Goal: Use online tool/utility: Utilize a website feature to perform a specific function

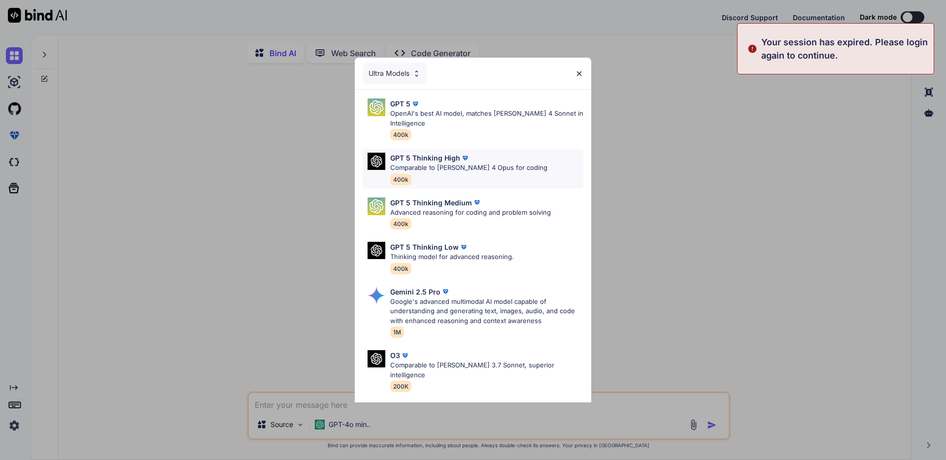
type textarea "x"
click at [464, 162] on img at bounding box center [465, 158] width 10 height 10
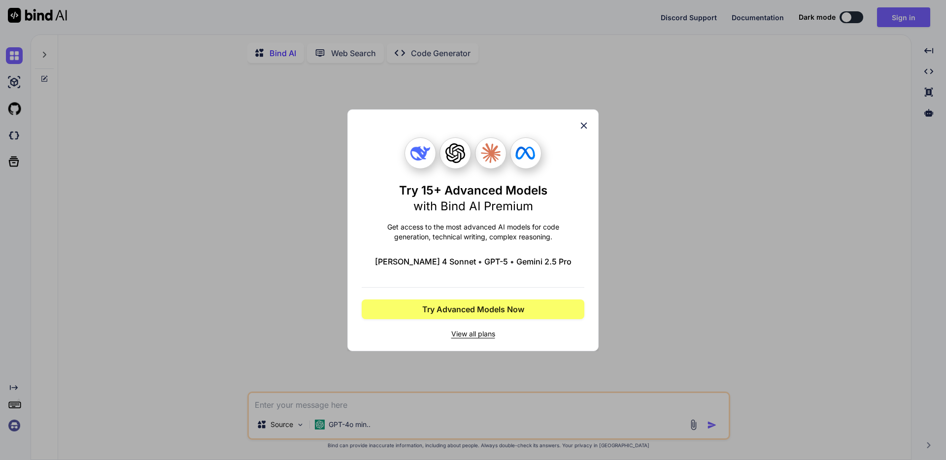
click at [587, 126] on icon at bounding box center [583, 125] width 11 height 11
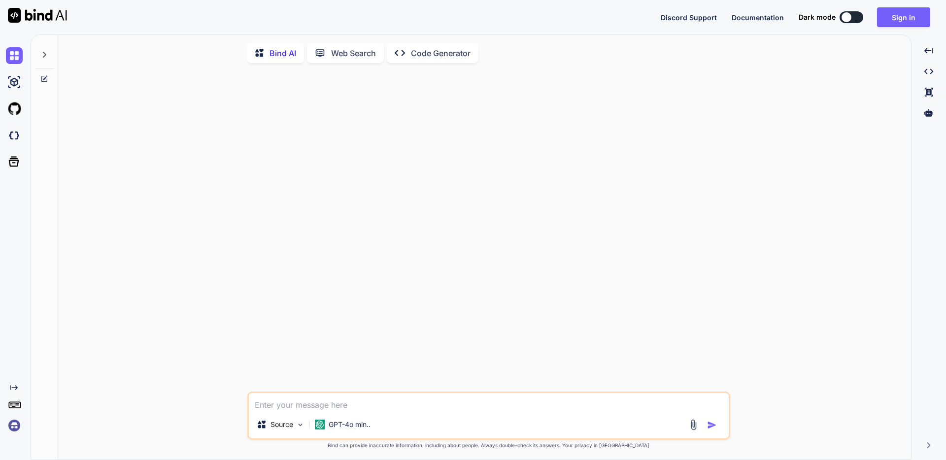
click at [16, 427] on img at bounding box center [14, 425] width 17 height 17
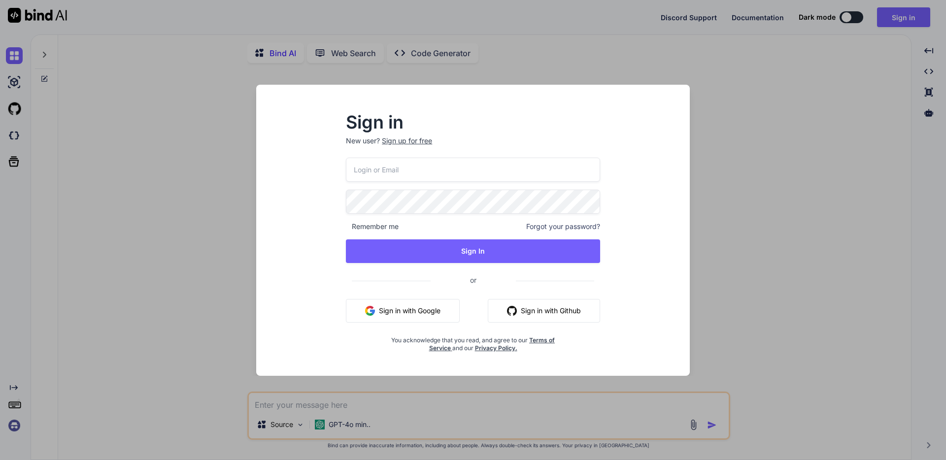
click at [437, 168] on input "email" at bounding box center [473, 170] width 254 height 24
type input "[EMAIL_ADDRESS][DOMAIN_NAME]"
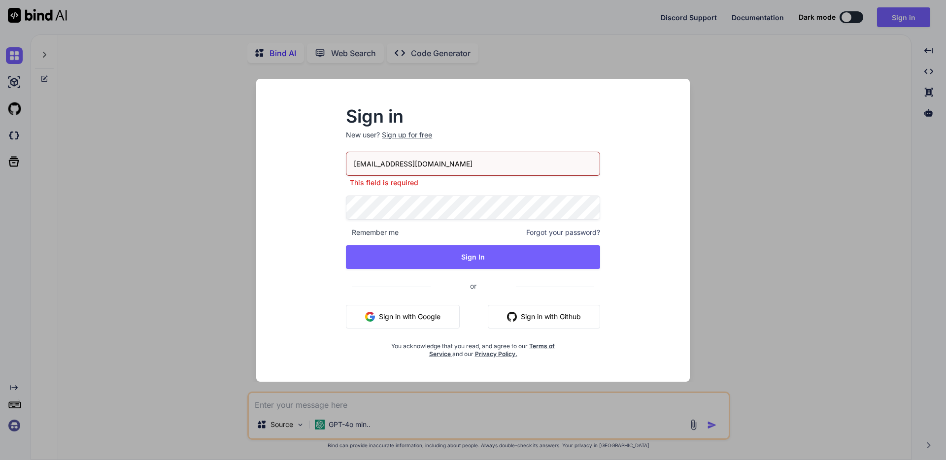
click at [466, 163] on input "[EMAIL_ADDRESS][DOMAIN_NAME]" at bounding box center [473, 164] width 254 height 24
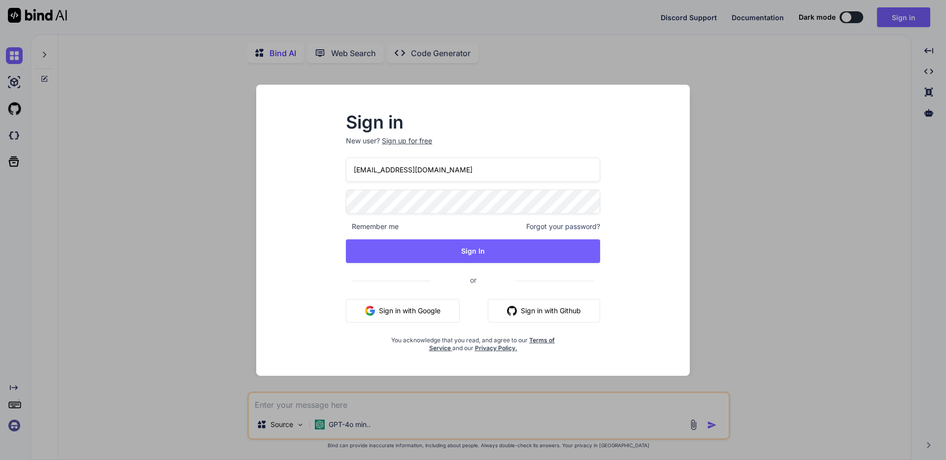
click at [628, 212] on div "Sign in New user? Sign up for free [EMAIL_ADDRESS][DOMAIN_NAME] Remember me For…" at bounding box center [473, 238] width 418 height 273
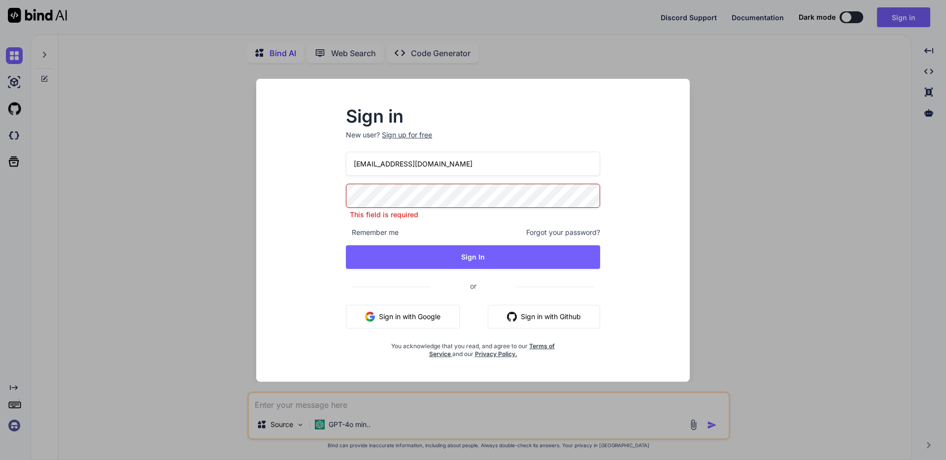
drag, startPoint x: 645, startPoint y: 212, endPoint x: 632, endPoint y: 214, distance: 13.0
click at [645, 212] on div "Sign in New user? Sign up for free [EMAIL_ADDRESS][DOMAIN_NAME] This field is r…" at bounding box center [473, 239] width 418 height 285
drag, startPoint x: 644, startPoint y: 214, endPoint x: 567, endPoint y: 236, distance: 80.2
click at [644, 214] on div "Sign in New user? Sign up for free [EMAIL_ADDRESS][DOMAIN_NAME] This field is r…" at bounding box center [473, 239] width 418 height 285
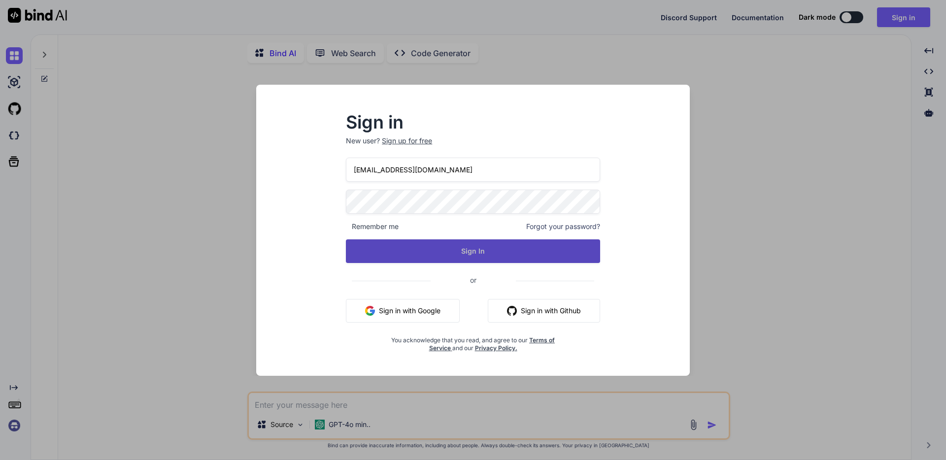
click at [521, 247] on button "Sign In" at bounding box center [473, 251] width 254 height 24
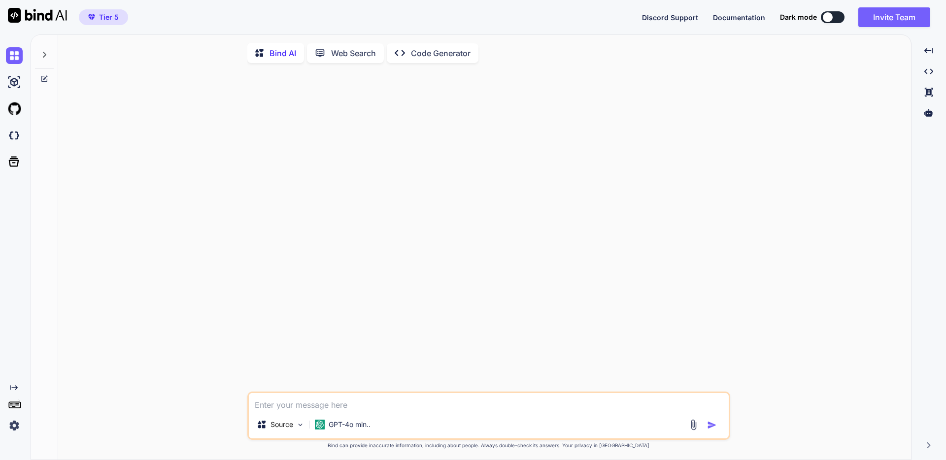
click at [417, 54] on p "Code Generator" at bounding box center [441, 53] width 60 height 12
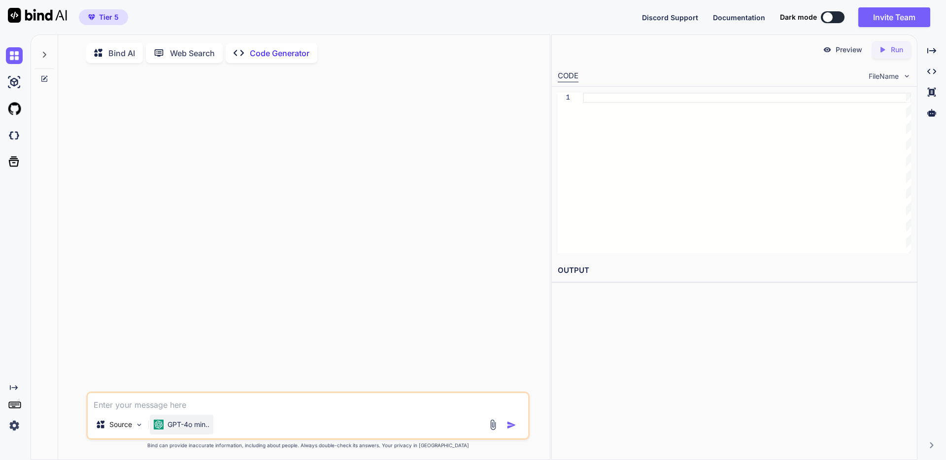
click at [203, 426] on p "GPT-4o min.." at bounding box center [189, 425] width 42 height 10
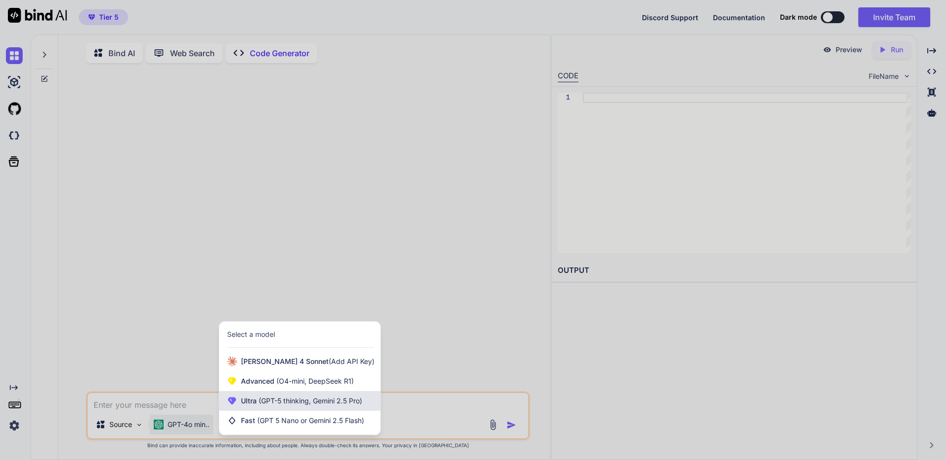
click at [285, 406] on span "Ultra (GPT-5 thinking, Gemini 2.5 Pro)" at bounding box center [301, 401] width 121 height 10
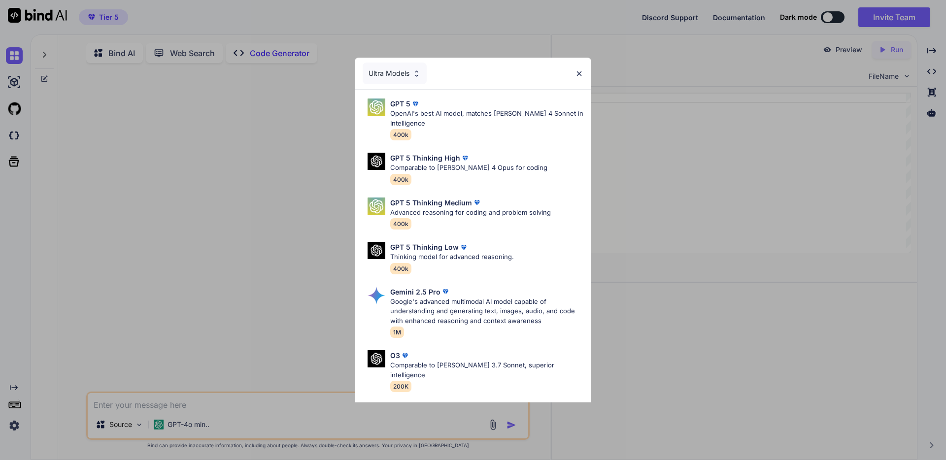
click at [443, 168] on p "Comparable to [PERSON_NAME] 4 Opus for coding" at bounding box center [468, 168] width 157 height 10
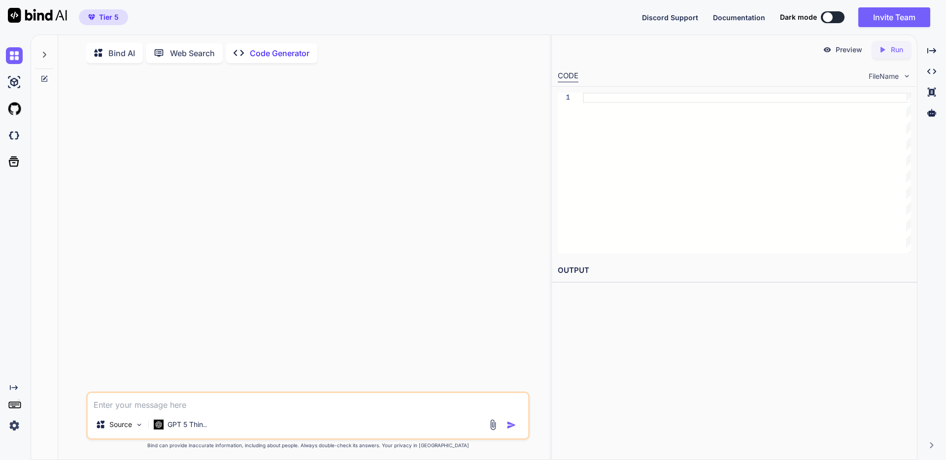
click at [274, 411] on textarea at bounding box center [308, 402] width 440 height 18
paste textarea "#[#s2T+ePucn0UD1"
type textarea "#[#s2T+ePucn0UD1"
click at [173, 325] on div at bounding box center [308, 231] width 441 height 321
drag, startPoint x: 279, startPoint y: 412, endPoint x: 286, endPoint y: 411, distance: 6.5
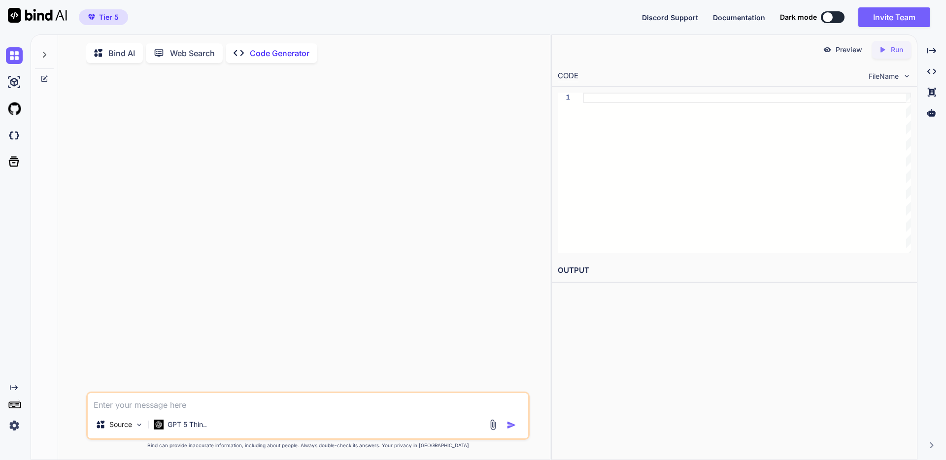
click at [280, 411] on textarea at bounding box center [308, 402] width 440 height 18
paste textarea "/***** lo（ipsumdolo） *****/ sitam CONSECTE_ADIP_EL = '5SEddoe3TEmp7-INciD4UTLAB…"
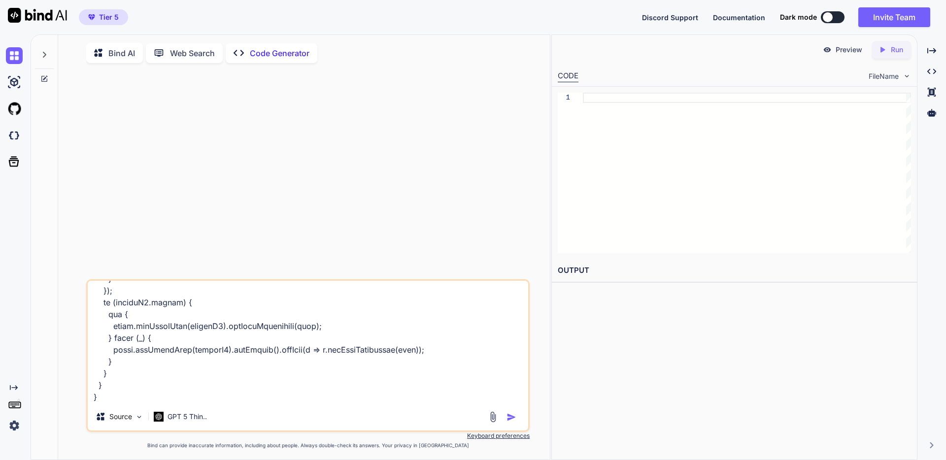
scroll to position [5796, 0]
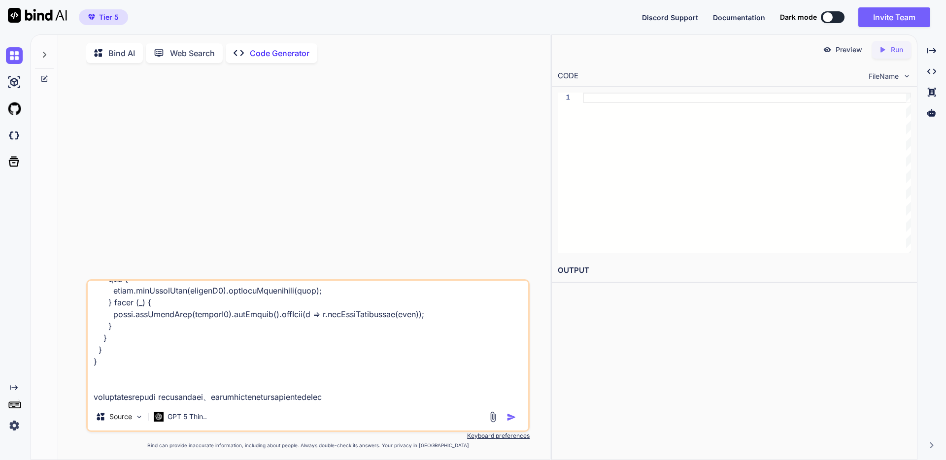
type textarea "/***** lo（ipsumdolo） *****/ sitam CONSECTE_ADIP_EL = '5SEddoe3TEmp7-INciD4UTLAB…"
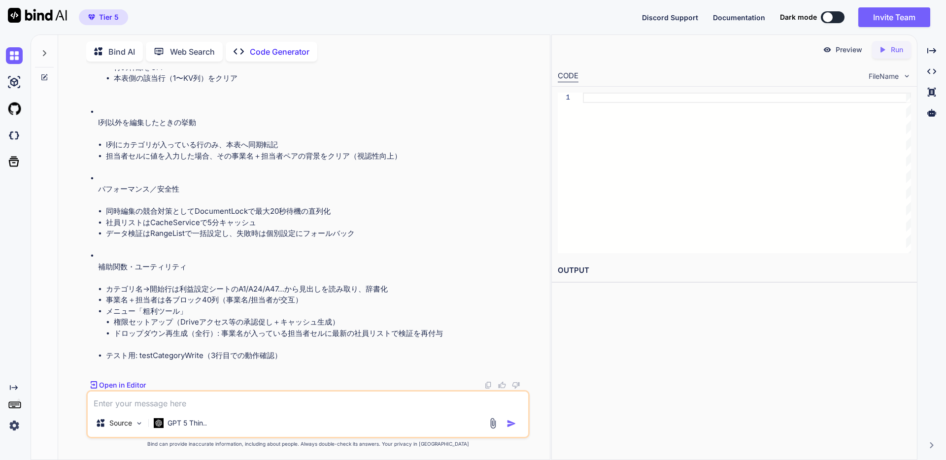
scroll to position [1932, 0]
drag, startPoint x: 204, startPoint y: 355, endPoint x: 140, endPoint y: 353, distance: 64.1
click at [140, 353] on li "テスト用: testCategoryWrite（3行目での動作確認）" at bounding box center [317, 355] width 422 height 11
copy li "testCategoryWrite"
click at [223, 407] on textarea at bounding box center [308, 401] width 440 height 18
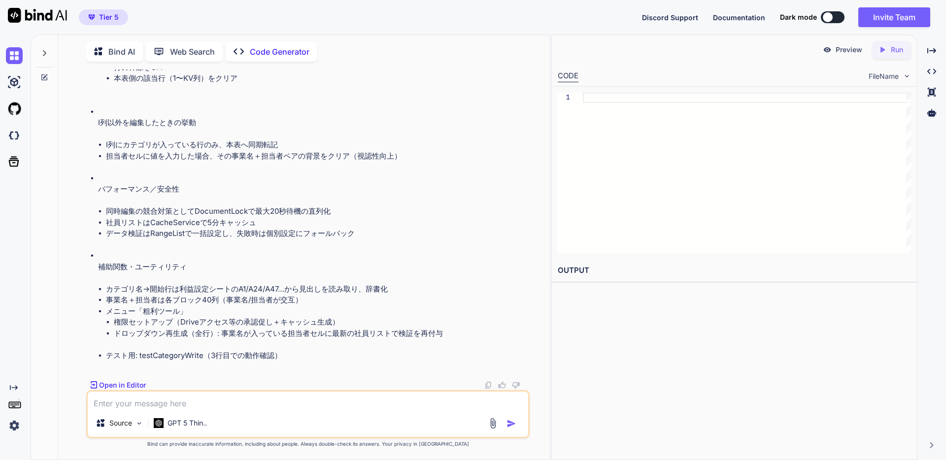
paste textarea "testCategoryWrite"
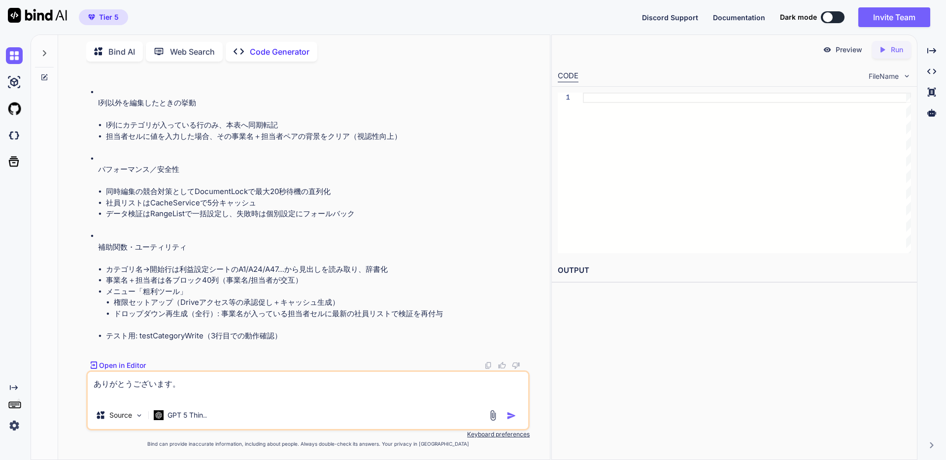
paste textarea "testCategoryWrite"
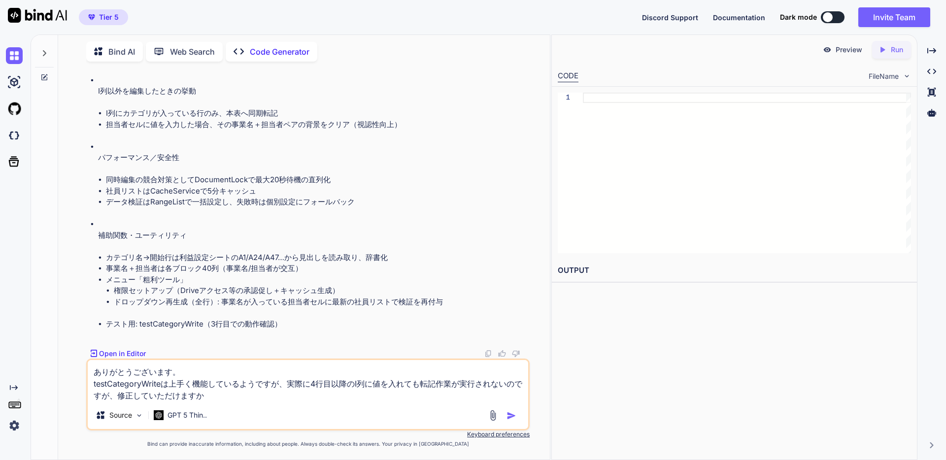
type textarea "ありがとうございます。 testCategoryWriteは上手く機能しているようですが、実際に4行目以降のI列に値を入れても転記作業が実行されないのですが、…"
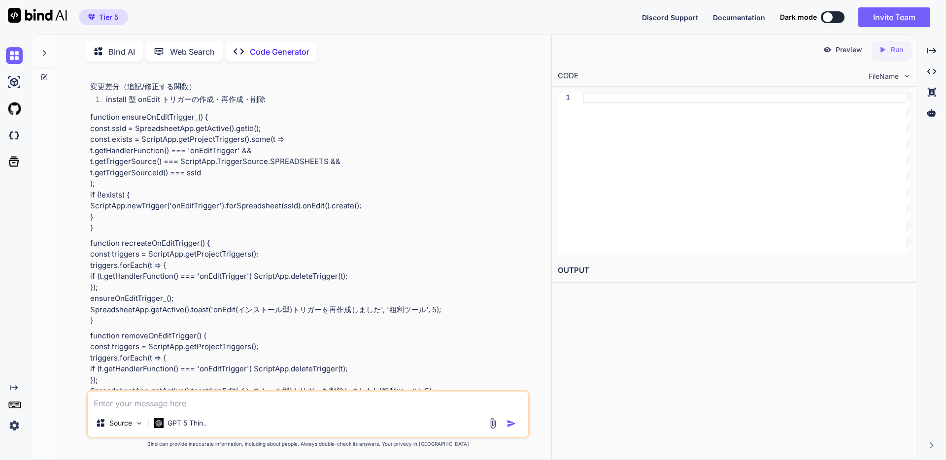
scroll to position [2474, 0]
click at [269, 406] on textarea at bounding box center [308, 401] width 440 height 18
type textarea "すいません、私はスクリプトにあまり詳しくないので貼り付けで使用できるように全てのスクリプトをコードボックスで出力して下し"
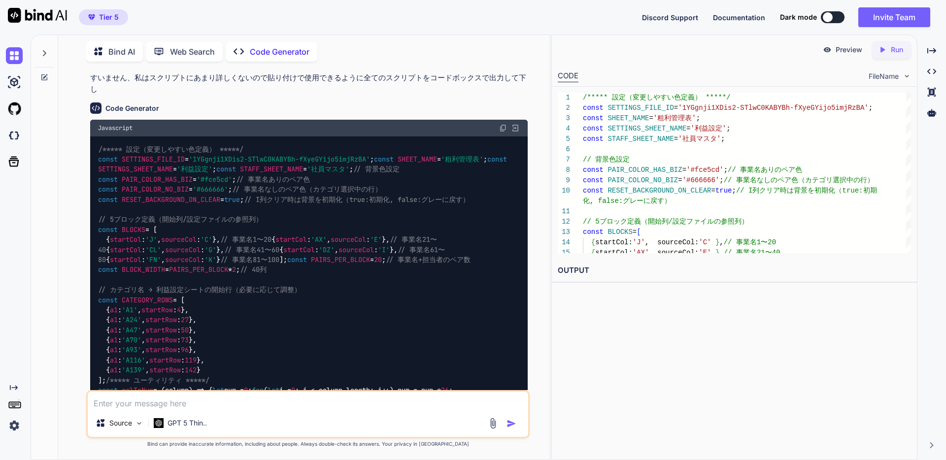
scroll to position [3378, 0]
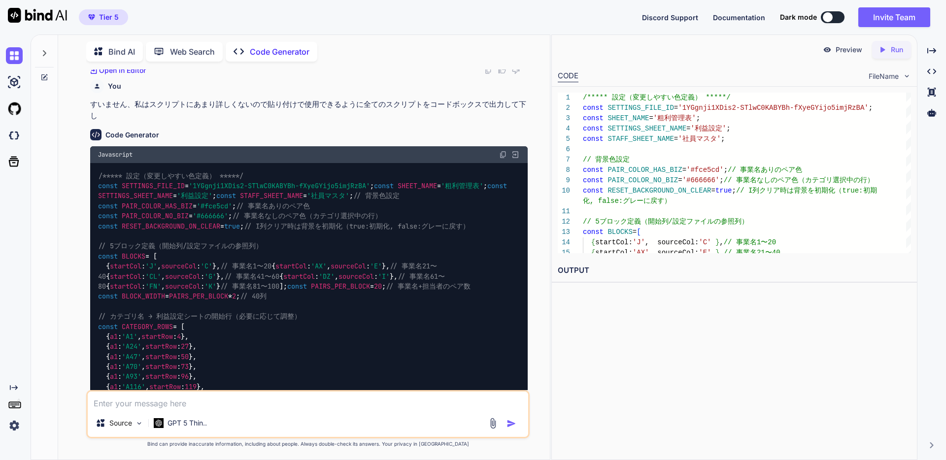
click at [502, 159] on img at bounding box center [503, 155] width 8 height 8
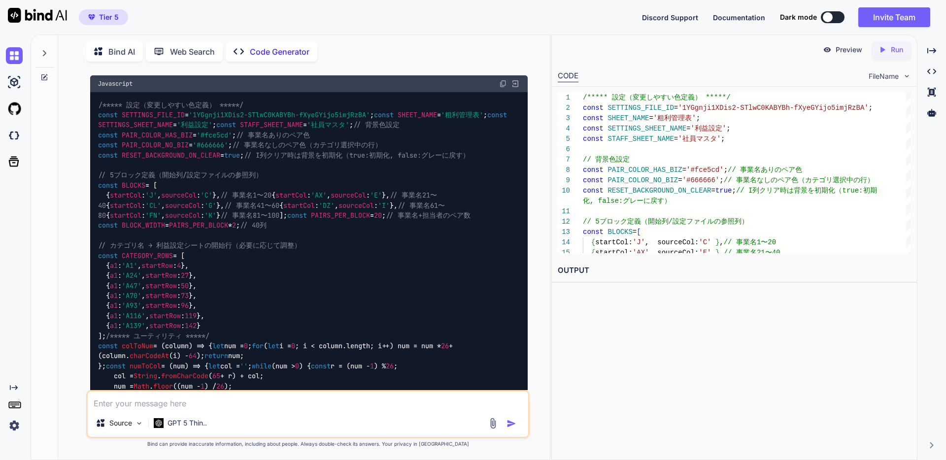
scroll to position [3466, 0]
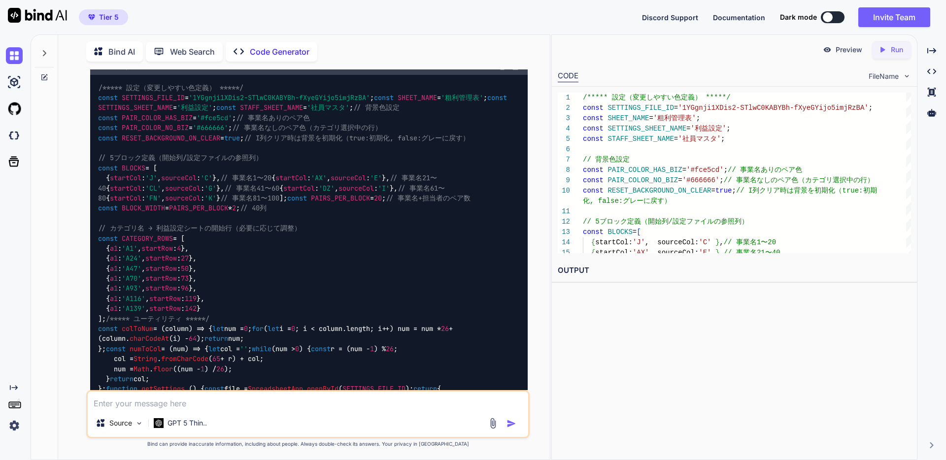
click at [505, 70] on img at bounding box center [503, 67] width 8 height 8
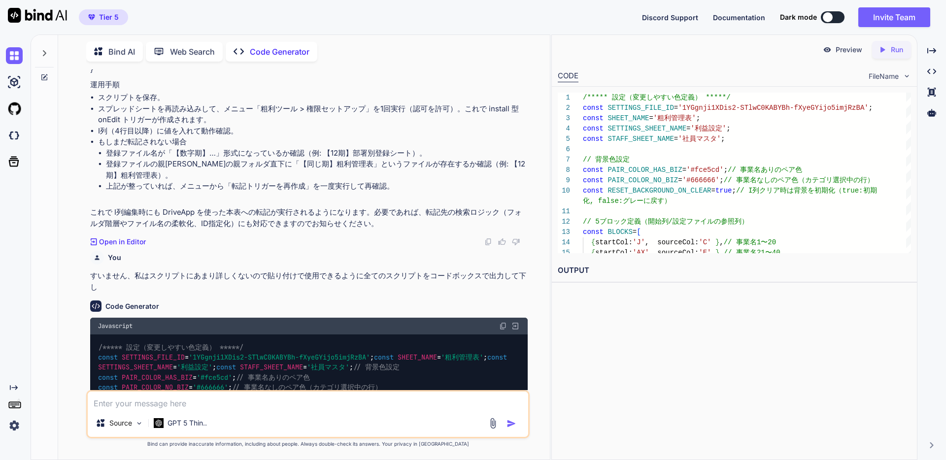
scroll to position [3206, 0]
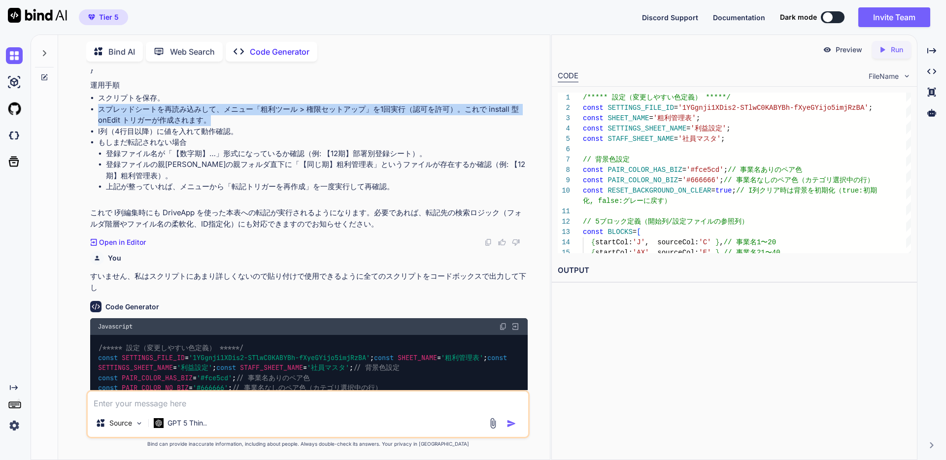
drag, startPoint x: 101, startPoint y: 153, endPoint x: 259, endPoint y: 166, distance: 157.7
click at [259, 126] on li "スプレッドシートを再読み込みして、メニュー「粗利ツール > 権限セットアップ」を1回実行（認可を許可）。これで install 型 onEdit トリガーが作…" at bounding box center [313, 115] width 430 height 22
copy li "スプレッドシートを再読み込みして、メニュー「粗利ツール > 権限セットアップ」を1回実行（認可を許可）。これで install 型 onEdit トリガーが作…"
click at [246, 126] on li "スプレッドシートを再読み込みして、メニュー「粗利ツール > 権限セットアップ」を1回実行（認可を許可）。これで install 型 onEdit トリガーが作…" at bounding box center [313, 115] width 430 height 22
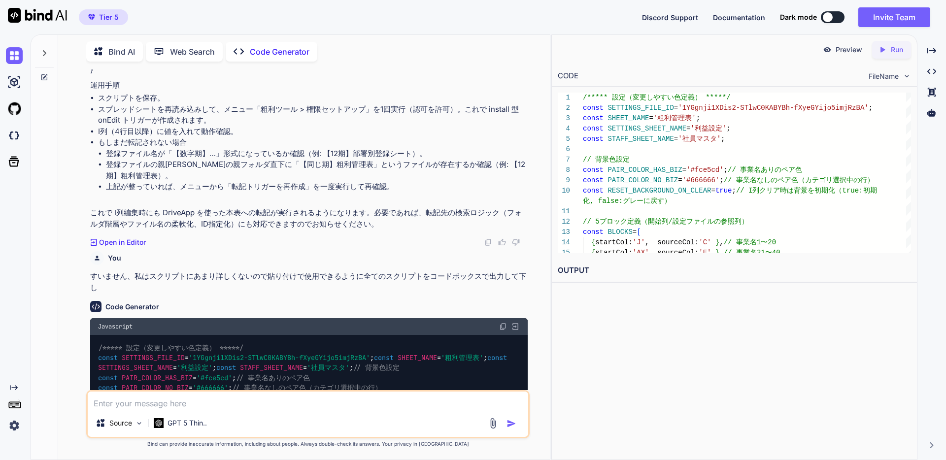
click at [171, 126] on li "スプレッドシートを再読み込みして、メニュー「粗利ツール > 権限セットアップ」を1回実行（認可を許可）。これで install 型 onEdit トリガーが作…" at bounding box center [313, 115] width 430 height 22
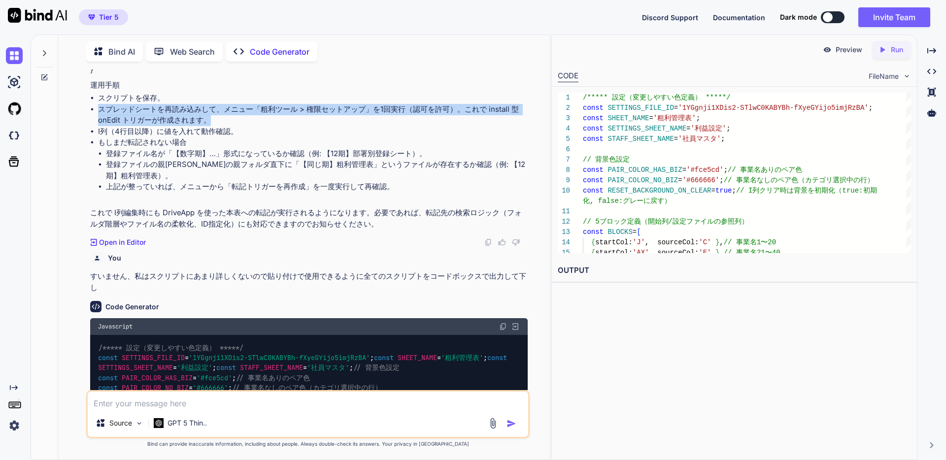
drag, startPoint x: 95, startPoint y: 153, endPoint x: 210, endPoint y: 165, distance: 115.4
click at [210, 165] on ul "スクリプトを保存。 スプレッドシートを再読み込みして、メニュー「粗利ツール > 権限セットアップ」を1回実行（認可を許可）。これで install 型 onE…" at bounding box center [308, 148] width 437 height 111
copy li "スプレッドシートを再読み込みして、メニュー「粗利ツール > 権限セットアップ」を1回実行（認可を許可）。これで install 型 onEdit トリガーが作…"
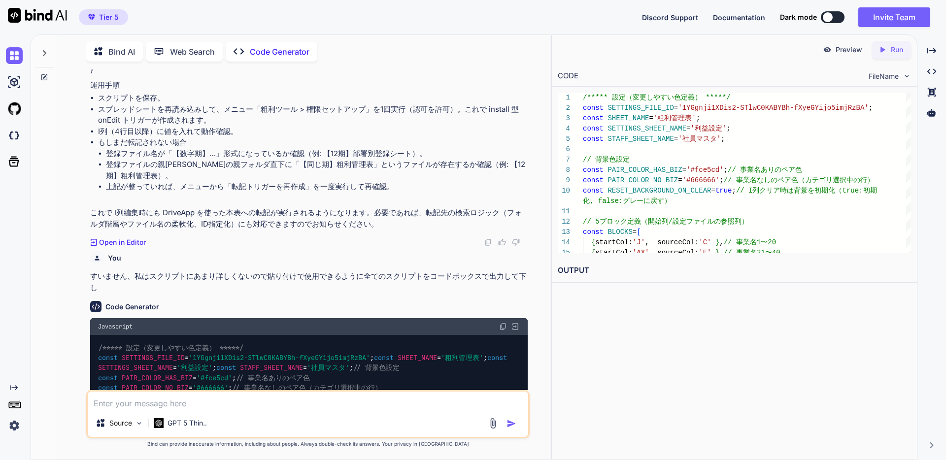
click at [296, 408] on textarea at bounding box center [308, 401] width 440 height 18
paste textarea "スプレッドシートを再読み込みして、メニュー「粗利ツール > 権限セットアップ」を1回実行（認可を許可）。これで install 型 onEdit トリガーが作…"
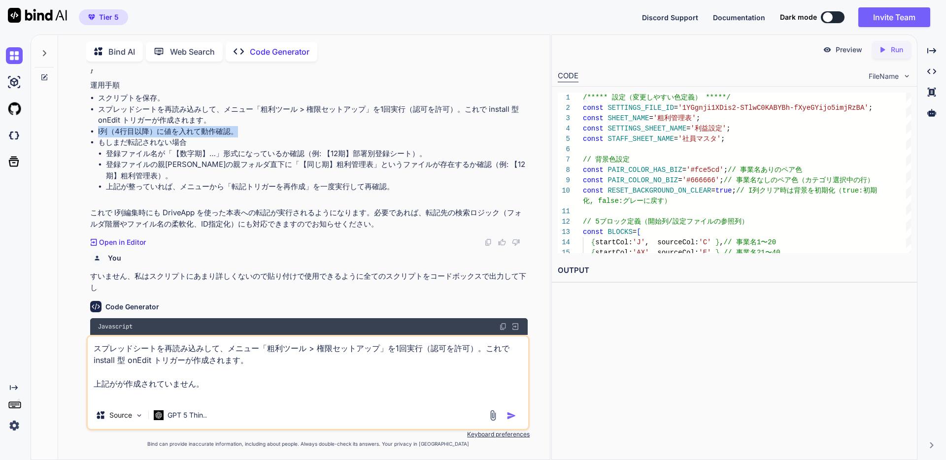
drag, startPoint x: 98, startPoint y: 174, endPoint x: 252, endPoint y: 175, distance: 154.2
click at [252, 137] on li "I列（4行目以降）に値を入れて動作確認。" at bounding box center [313, 131] width 430 height 11
copy li "I列（4行目以降）に値を入れて動作確認。"
click at [191, 393] on textarea "スプレッドシートを再読み込みして、メニュー「粗利ツール > 権限セットアップ」を1回実行（認可を許可）。これで install 型 onEdit トリガーが作…" at bounding box center [308, 368] width 440 height 65
paste textarea "I列（4行目以降）に値を入れて動作確認。"
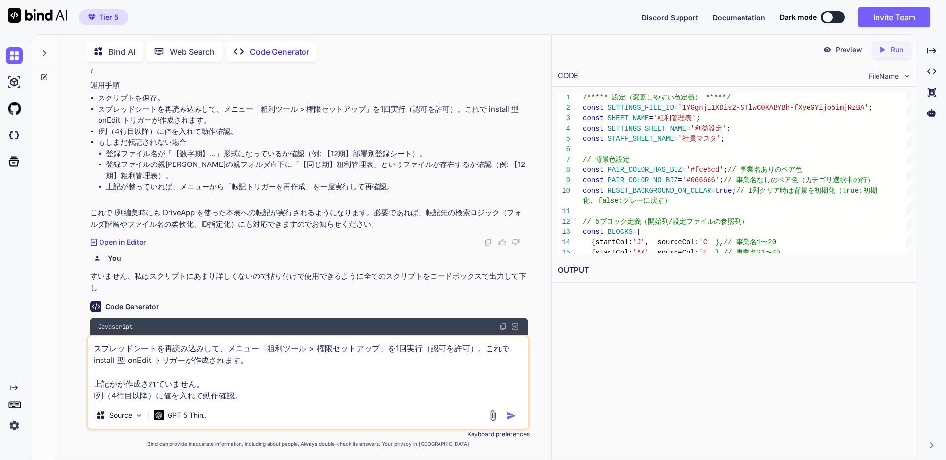
click at [93, 346] on textarea "スプレッドシートを再読み込みして、メニュー「粗利ツール > 権限セットアップ」を1回実行（認可を許可）。これで install 型 onEdit トリガーが作…" at bounding box center [308, 368] width 440 height 65
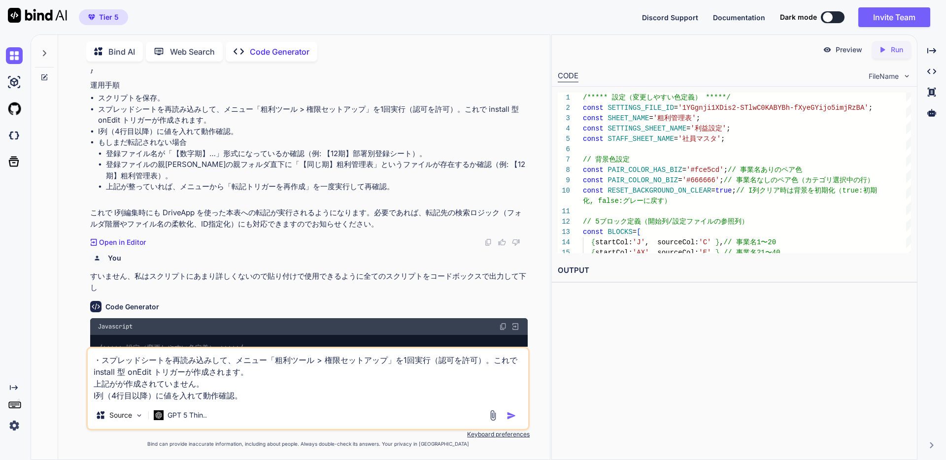
click at [93, 384] on textarea "・スプレッドシートを再読み込みして、メニュー「粗利ツール > 権限セットアップ」を1回実行（認可を許可）。これで install 型 onEdit トリガーが…" at bounding box center [308, 374] width 440 height 53
click at [95, 360] on textarea "・スプレッドシートを再読み込みして、メニュー「粗利ツール > 権限セットアップ」を1回実行（認可を許可）。これで install 型 onEdit トリガーが…" at bounding box center [308, 374] width 440 height 53
click at [331, 374] on textarea "「スプレッドシートを再読み込みして、メニュー「粗利ツール > 権限セットアップ」を1回実行（認可を許可）。これで install 型 onEdit トリガーが…" at bounding box center [308, 374] width 440 height 53
click at [93, 397] on textarea "「スプレッドシートを再読み込みして、メニュー「粗利ツール > 権限セットアップ」を1回実行（認可を許可）。これで install 型 onEdit トリガーが…" at bounding box center [308, 374] width 440 height 53
click at [282, 402] on div "「スプレッドシートを再読み込みして、メニュー「粗利ツール > 権限セットアップ」を1回実行（認可を許可）。これで install 型 onEdit トリガーが…" at bounding box center [307, 389] width 443 height 84
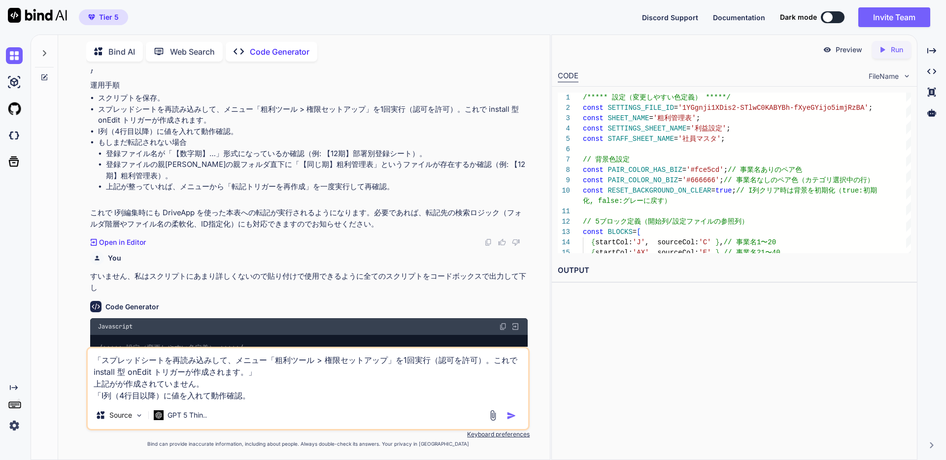
click at [283, 395] on textarea "「スプレッドシートを再読み込みして、メニュー「粗利ツール > 権限セットアップ」を1回実行（認可を許可）。これで install 型 onEdit トリガーが…" at bounding box center [308, 374] width 440 height 53
type textarea "「スプレッドシートを再読み込みして、メニュー「粗利ツール > 権限セットアップ」を1回実行（認可を許可）。これで install 型 onEdit トリガーが…"
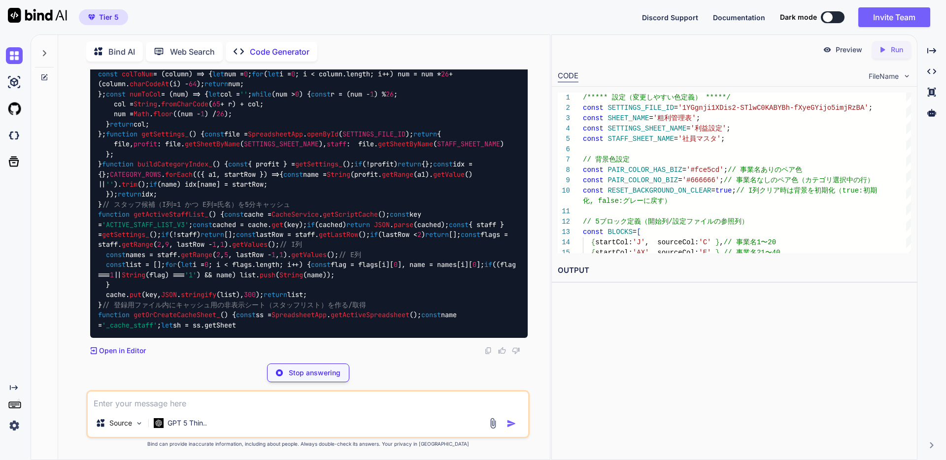
scroll to position [9159, 0]
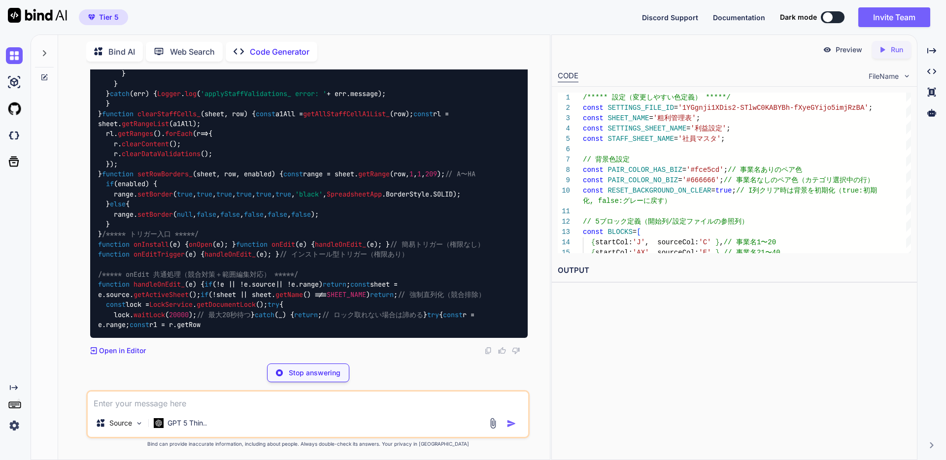
click at [317, 406] on textarea at bounding box center [308, 401] width 440 height 18
paste textarea "/***** lo（ipsumdolo） *****/ sitam CONSECTE_ADIP_EL = '5SEddoe3TEmp7-INciD4UTLAB…"
type textarea "/***** lo（ipsumdolo） *****/ sitam CONSECTE_ADIP_EL = '5SEddoe3TEmp7-INciD4UTLAB…"
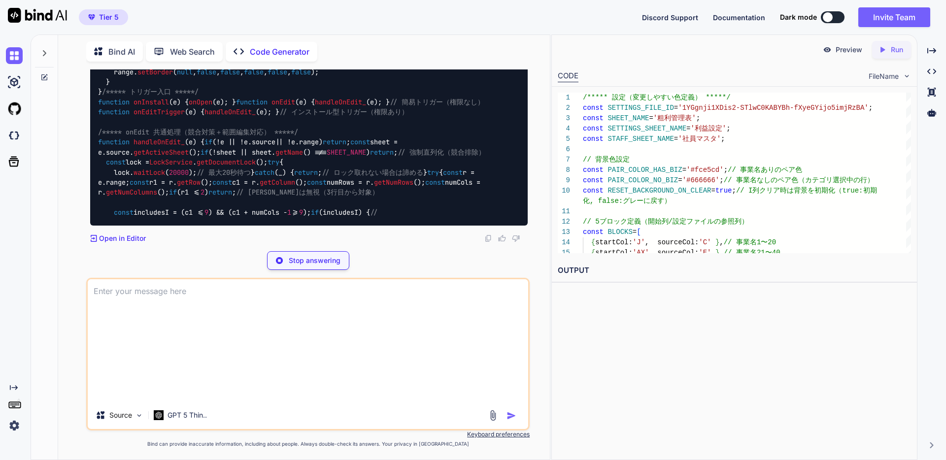
scroll to position [0, 0]
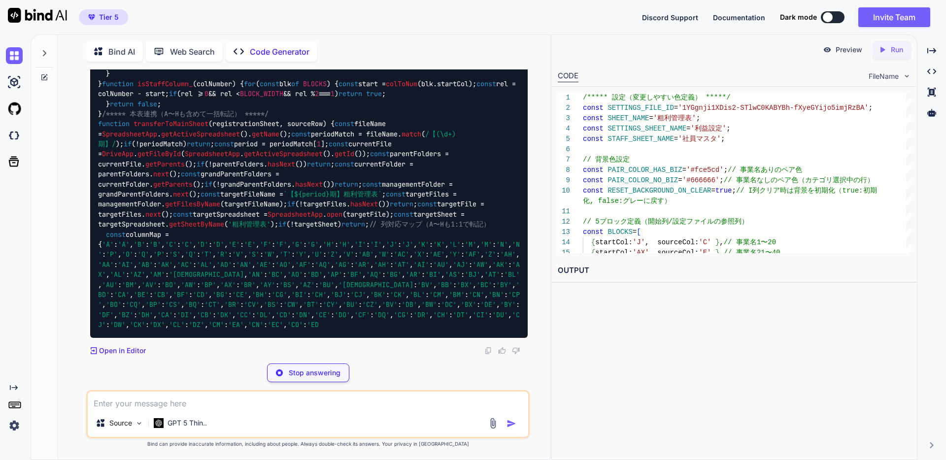
paste textarea "構文エラー: SyntaxError: Unexpected end of input 行: 121 ファイル: [DOMAIN_NAME]"
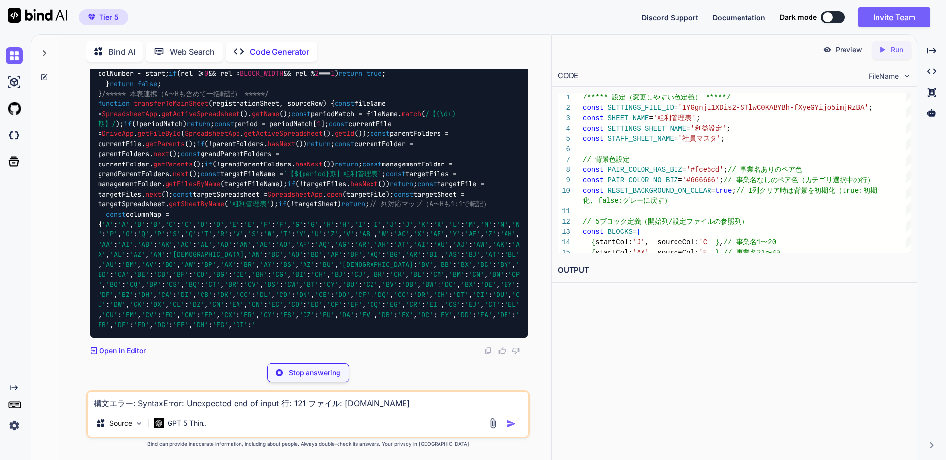
type textarea "構文エラー: SyntaxError: Unexpected end of input 行: 121 ファイル: [DOMAIN_NAME]"
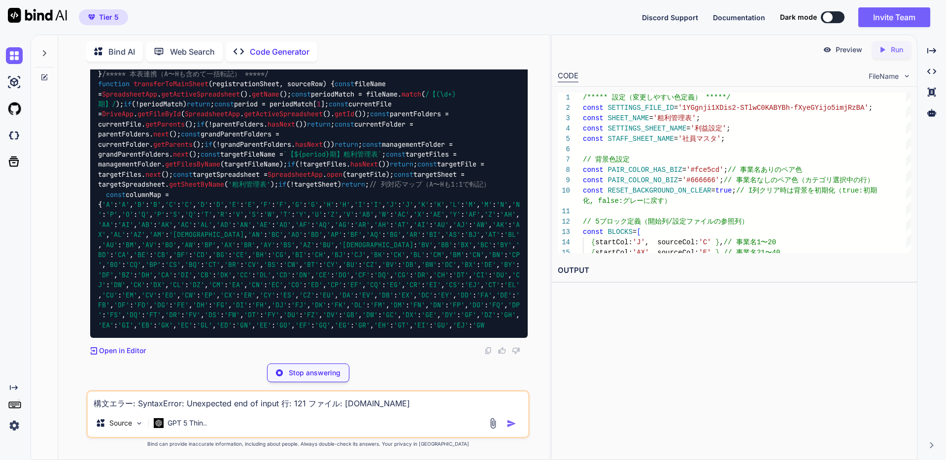
click at [489, 399] on textarea "構文エラー: SyntaxError: Unexpected end of input 行: 121 ファイル: [DOMAIN_NAME]" at bounding box center [308, 401] width 440 height 18
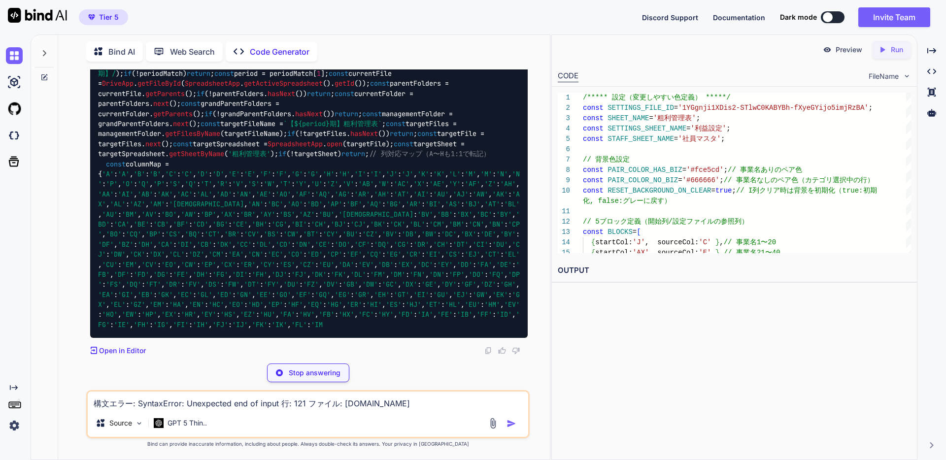
click at [448, 407] on textarea "構文エラー: SyntaxError: Unexpected end of input 行: 121 ファイル: [DOMAIN_NAME]" at bounding box center [308, 401] width 440 height 18
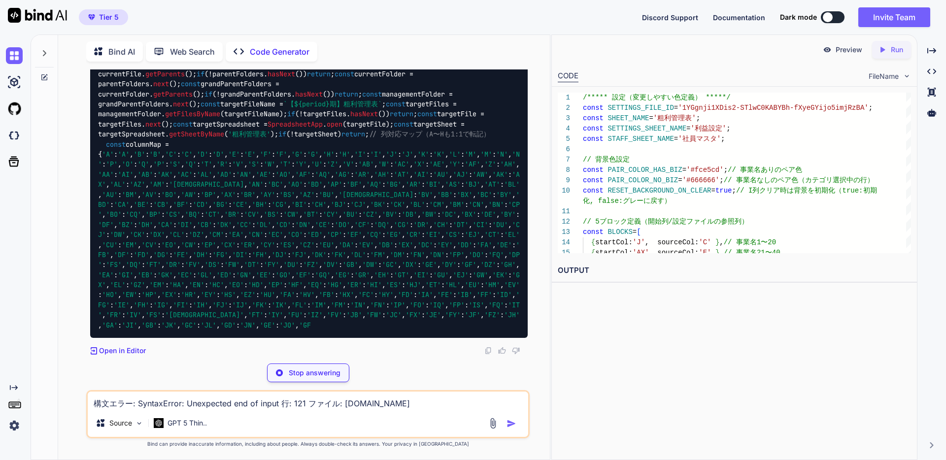
drag, startPoint x: 453, startPoint y: 396, endPoint x: 459, endPoint y: 397, distance: 5.5
click at [453, 396] on textarea "構文エラー: SyntaxError: Unexpected end of input 行: 121 ファイル: [DOMAIN_NAME]" at bounding box center [308, 401] width 440 height 18
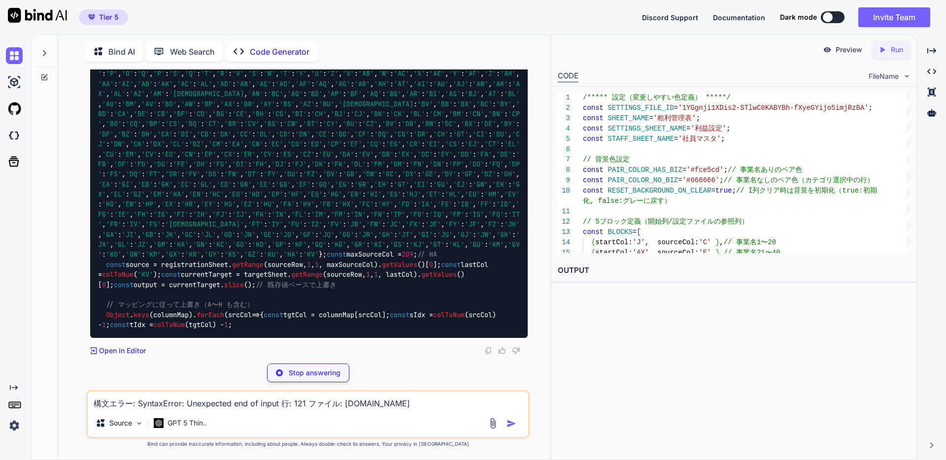
scroll to position [13134, 0]
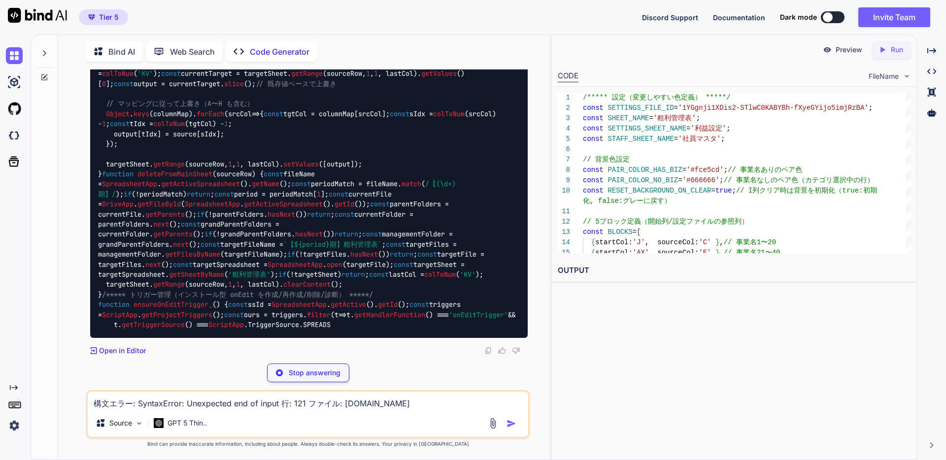
click at [410, 404] on textarea "構文エラー: SyntaxError: Unexpected end of input 行: 121 ファイル: [DOMAIN_NAME]" at bounding box center [308, 401] width 440 height 18
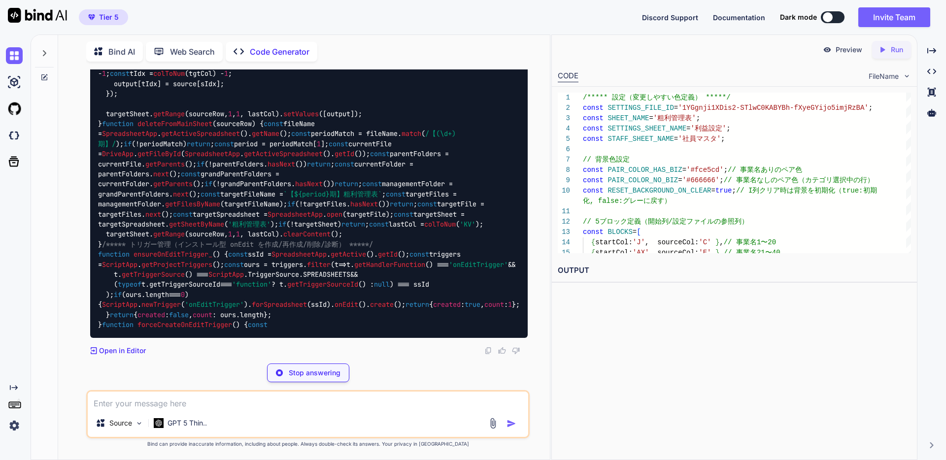
click at [614, 371] on div "Preview Created with Pixso. Run CODE FileName 1 2 3 4 5 6 7 8 9 10 11 12 13 14 …" at bounding box center [734, 247] width 366 height 426
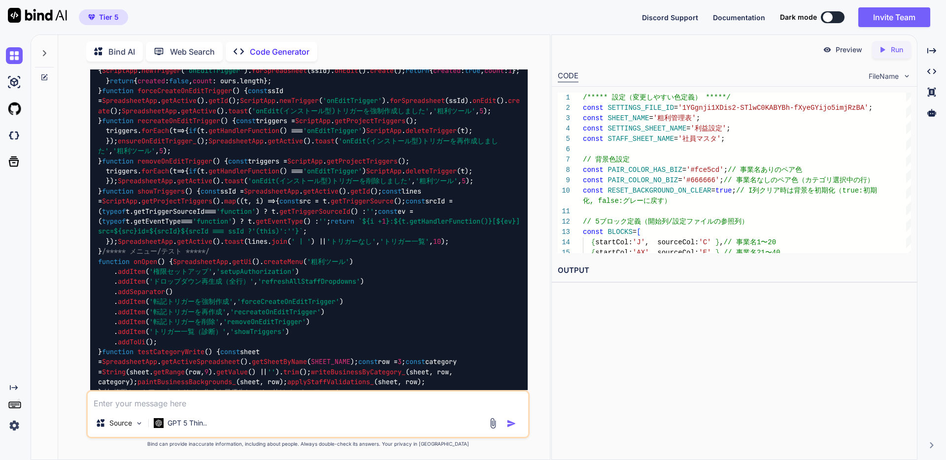
scroll to position [9089, 0]
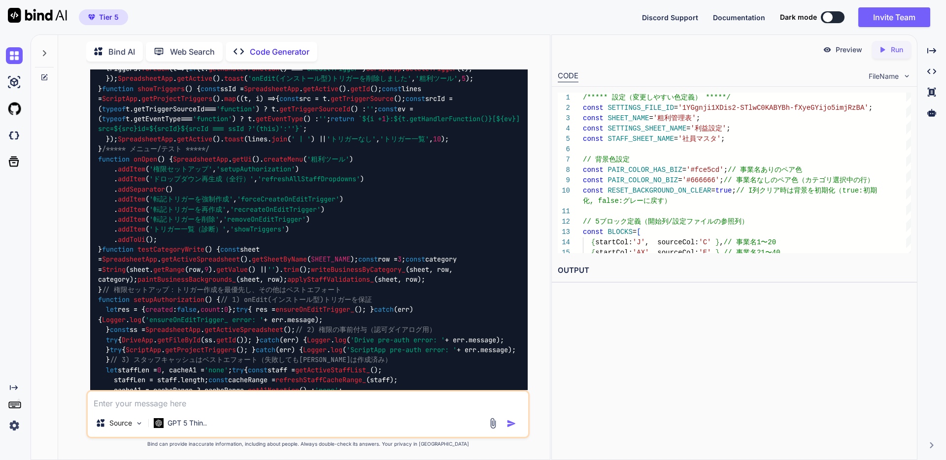
scroll to position [9193, 0]
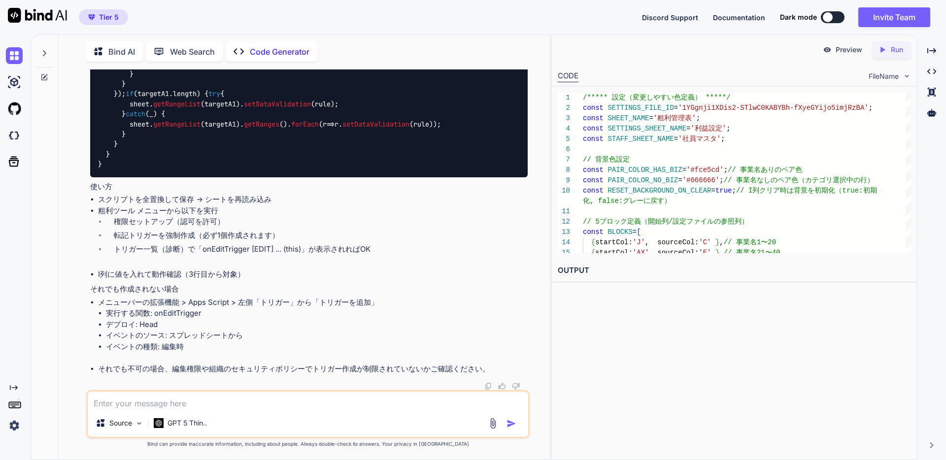
scroll to position [10473, 0]
drag, startPoint x: 323, startPoint y: 397, endPoint x: 337, endPoint y: 404, distance: 15.7
click at [324, 398] on textarea at bounding box center [308, 401] width 440 height 18
type textarea "粗利ツールの中の作成されたメニューの中身についてどのようなものなのか教えてください"
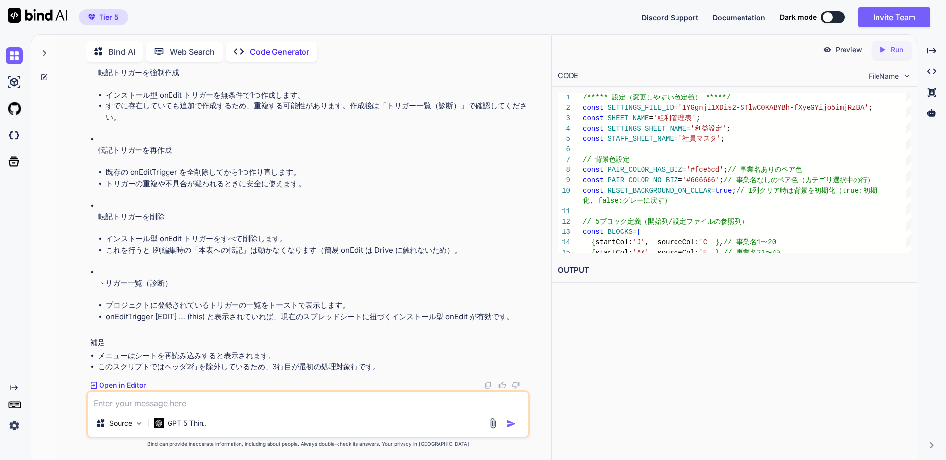
scroll to position [15453, 0]
drag, startPoint x: 99, startPoint y: 164, endPoint x: 163, endPoint y: 168, distance: 64.7
copy p "権限セットアップ"
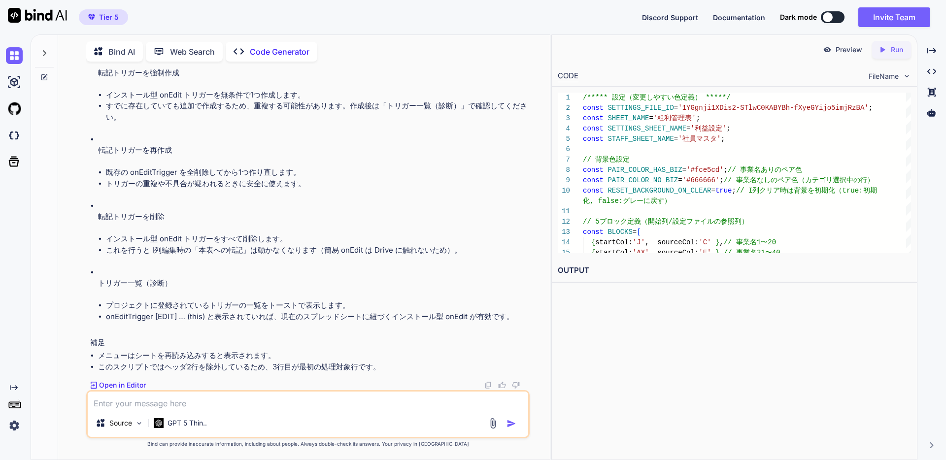
click at [228, 402] on textarea at bounding box center [308, 401] width 440 height 18
paste textarea "権限セットアップ"
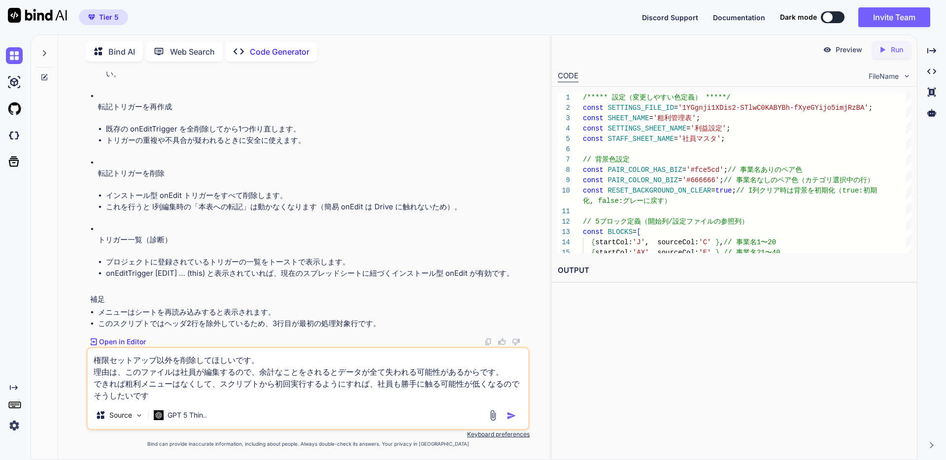
type textarea "権限セットアップ以外を削除してほしいです。 理由は、このファイルは社員が編集するので、余計なことをされるとデータが全て失われる可能性があるからです。 できれば…"
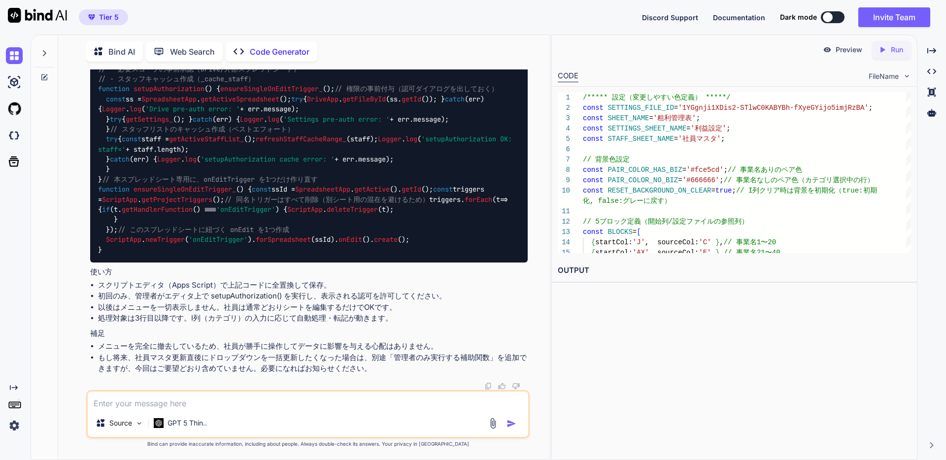
scroll to position [16111, 0]
click at [43, 74] on icon at bounding box center [44, 77] width 6 height 6
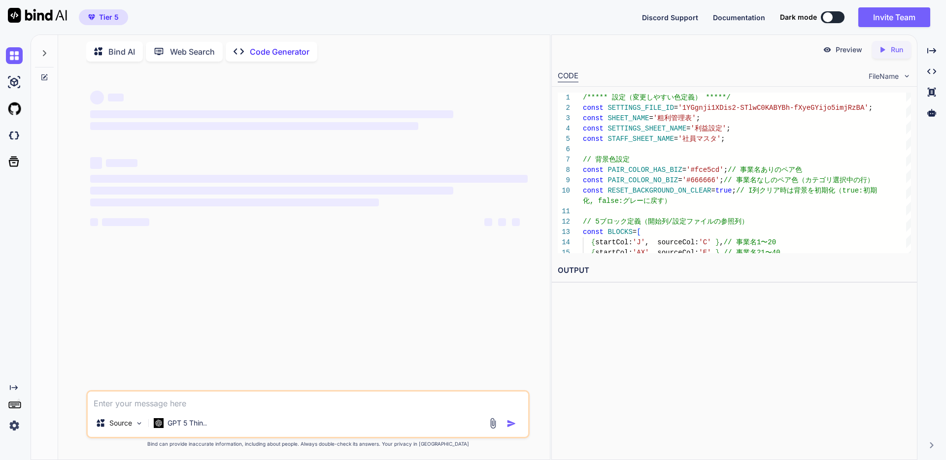
scroll to position [0, 0]
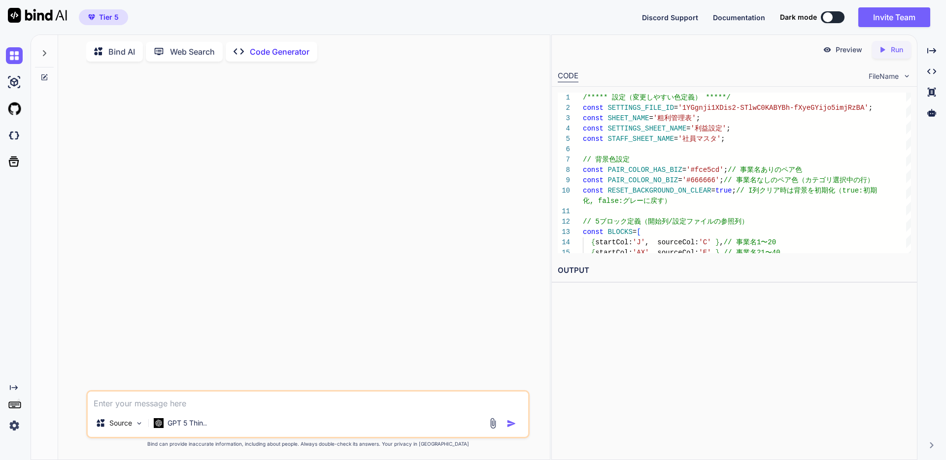
drag, startPoint x: 277, startPoint y: 398, endPoint x: 288, endPoint y: 397, distance: 10.9
click at [277, 398] on textarea at bounding box center [308, 401] width 440 height 18
paste textarea "/** * loremip: dolo * si: * - 「【ame】conse adi」elitsedd「【eiu】tempo」incididun * -…"
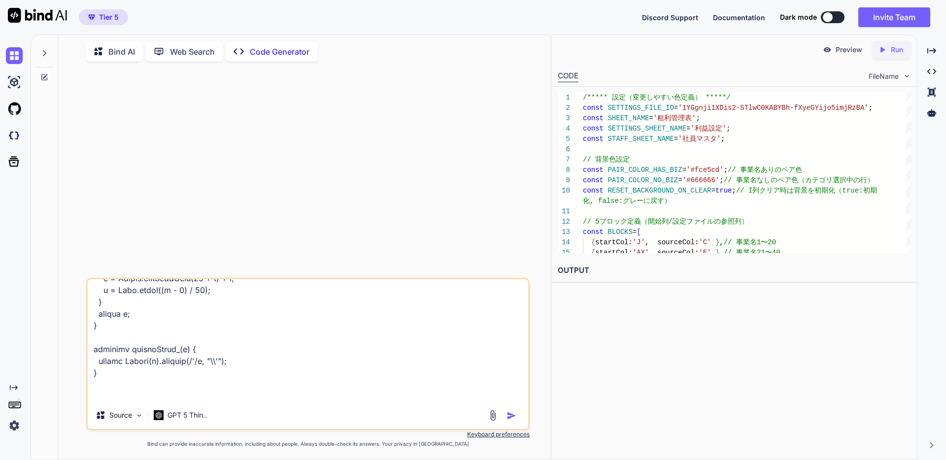
scroll to position [4317, 0]
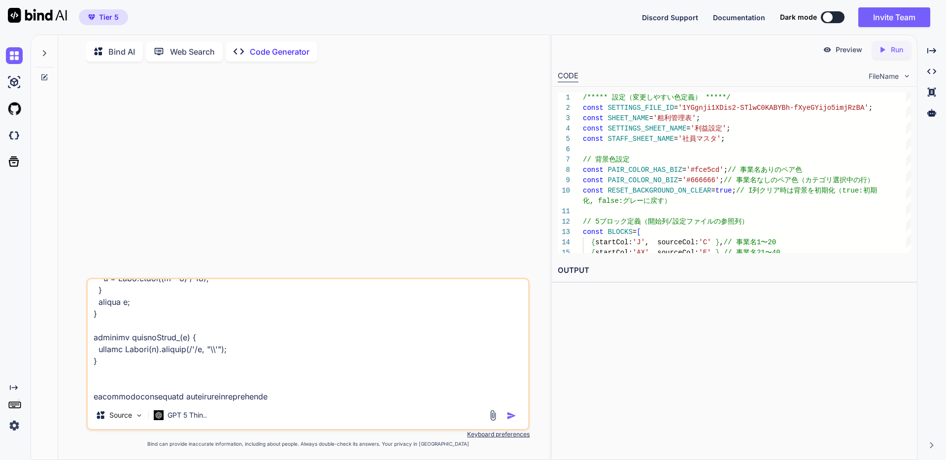
type textarea "/** * loremip: dolo * si: * - 「【ame】conse adi」elitsedd「【eiu】tempo」incididun * -…"
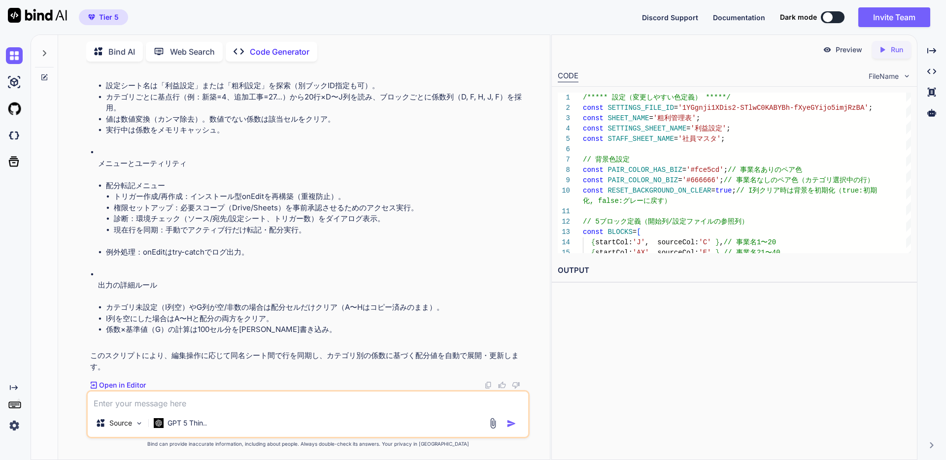
scroll to position [1459, 0]
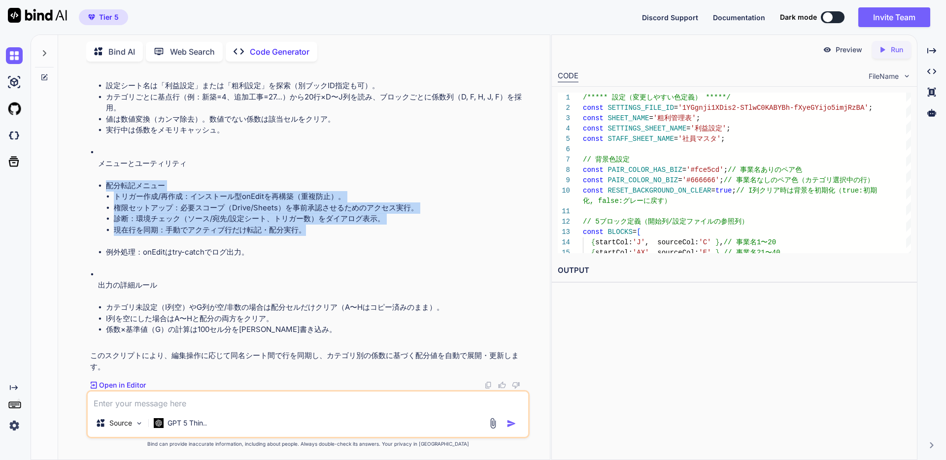
drag, startPoint x: 103, startPoint y: 183, endPoint x: 302, endPoint y: 233, distance: 204.7
click at [302, 233] on ul "配分転記メニュー トリガー作成/再作成：インストール型onEditを再構築（重複防止）。 権限セットアップ：必要スコープ（Drive/Sheets）を事前承認…" at bounding box center [313, 219] width 430 height 78
click at [244, 218] on li "診断：環境チェック（ソース/宛先/設定シート、トリガー数）をダイアログ表示。" at bounding box center [321, 218] width 414 height 11
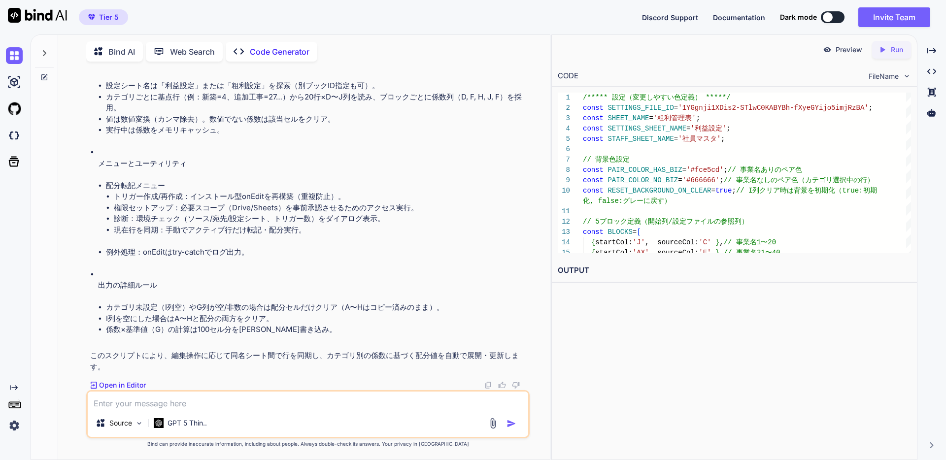
click at [200, 402] on textarea at bounding box center [308, 401] width 440 height 18
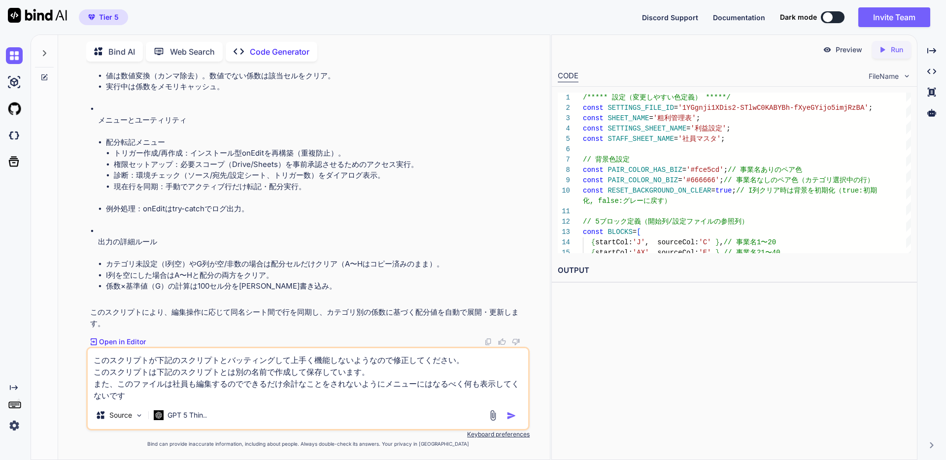
type textarea "このスクリプトが下記のスクリプトとバッティングして上手く機能しないようなので修正してください。 このスクリプトは下記のスクリプトとは別の名前で作成して保存して…"
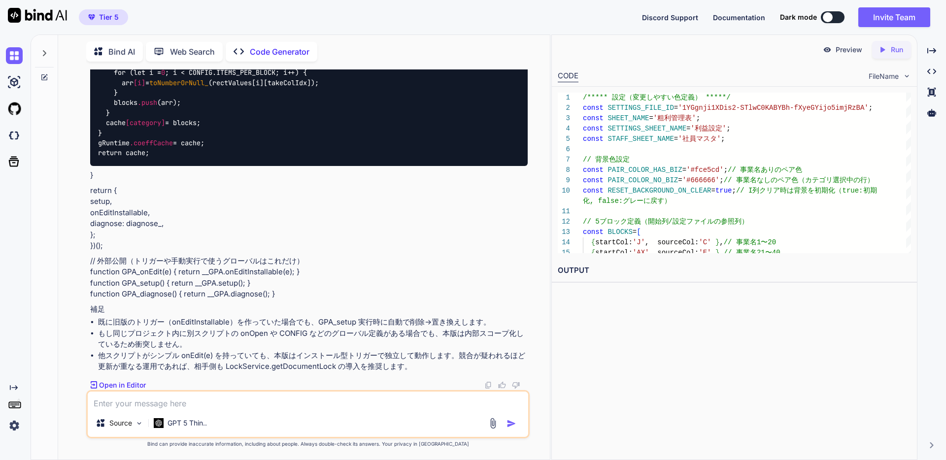
scroll to position [5320, 0]
click at [326, 401] on textarea at bounding box center [308, 401] width 440 height 18
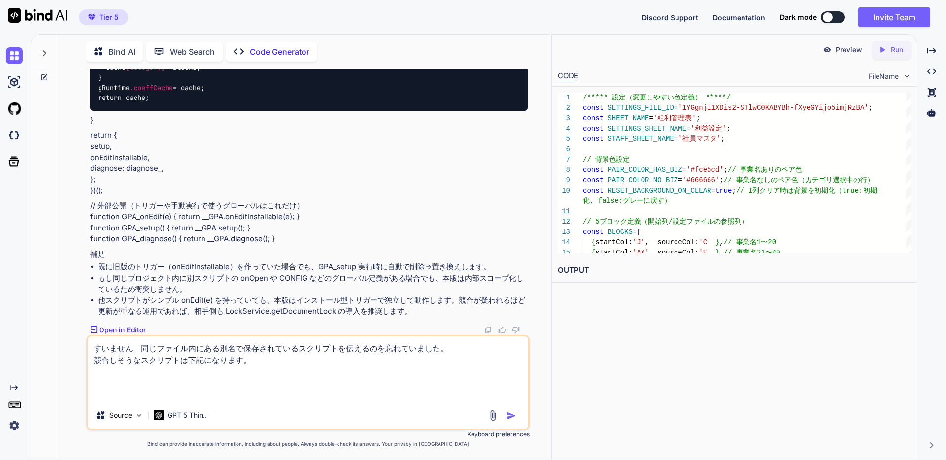
paste textarea "/***** lo（ipsumdolo） *****/ sitam CONSECTE_ADIP_EL = '5SEddoe3TEmp7-INciD4UTLAB…"
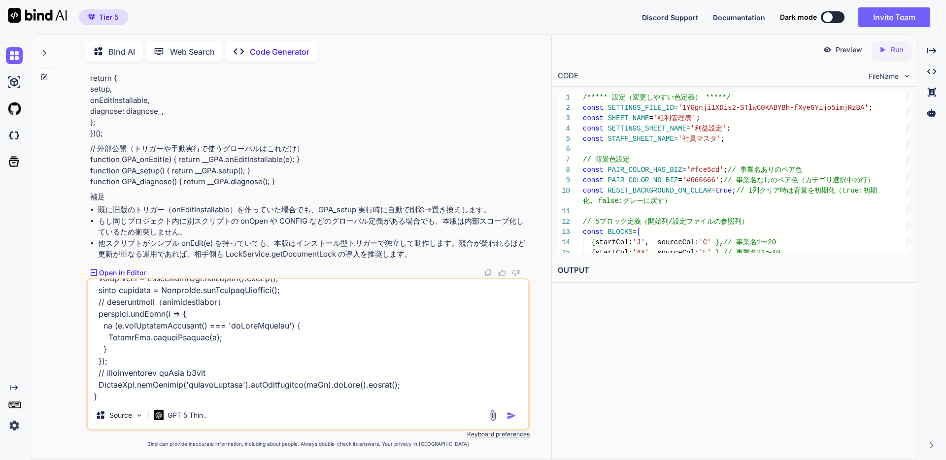
type textarea "lorem、ipsumdolorsitametconsecteturadipiscing。 elitseddoeiusmodtem。 /***** in（ut…"
click at [511, 417] on img "button" at bounding box center [511, 416] width 10 height 10
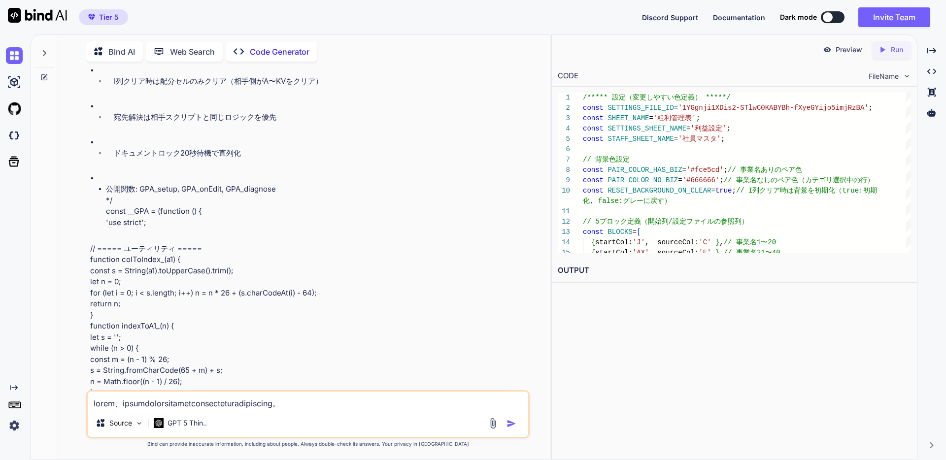
scroll to position [7067, 0]
drag, startPoint x: 100, startPoint y: 161, endPoint x: 149, endPoint y: 172, distance: 50.9
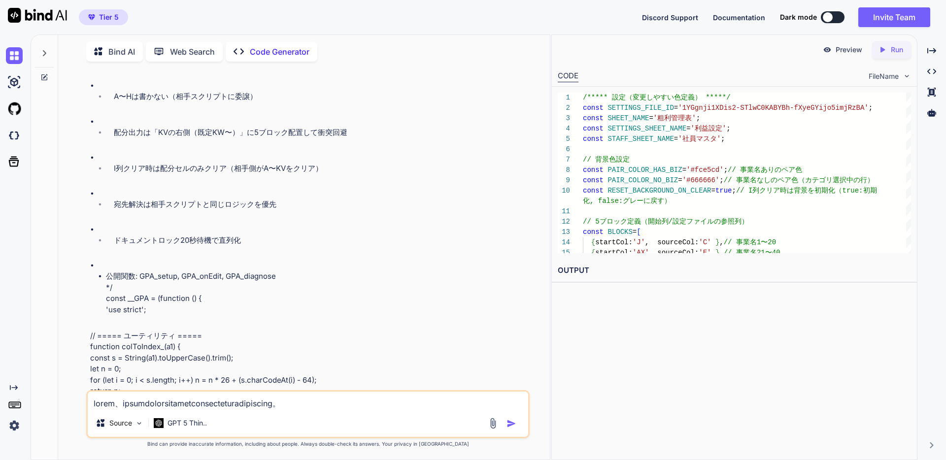
scroll to position [6974, 0]
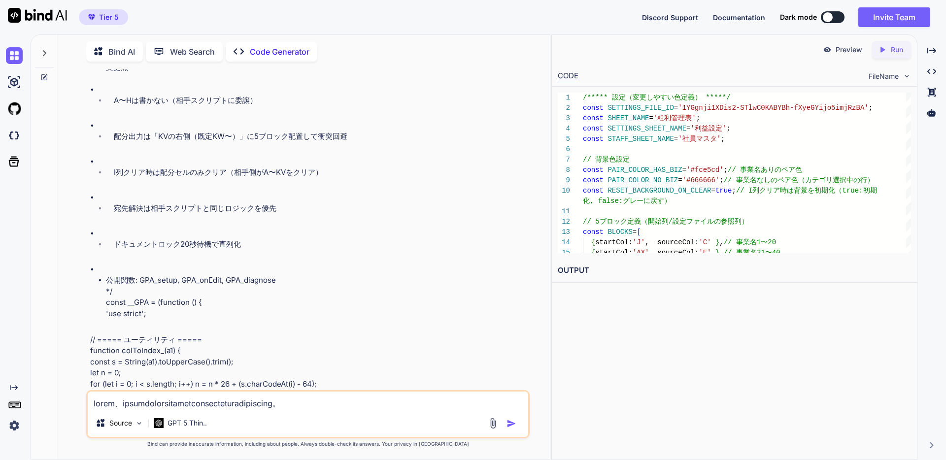
click at [44, 59] on div at bounding box center [44, 51] width 19 height 34
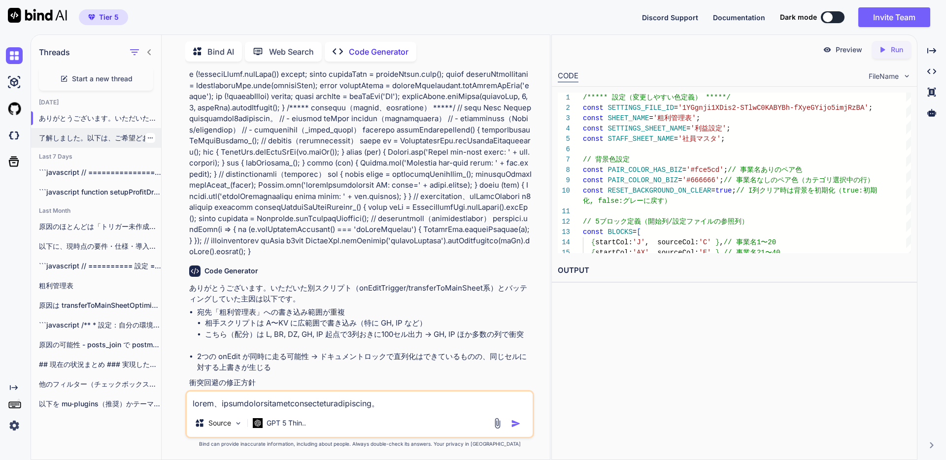
click at [122, 137] on p "了解しました。以下は、ご希望どおり「メニューを一切出さず」、管理者がApps S..." at bounding box center [100, 138] width 122 height 10
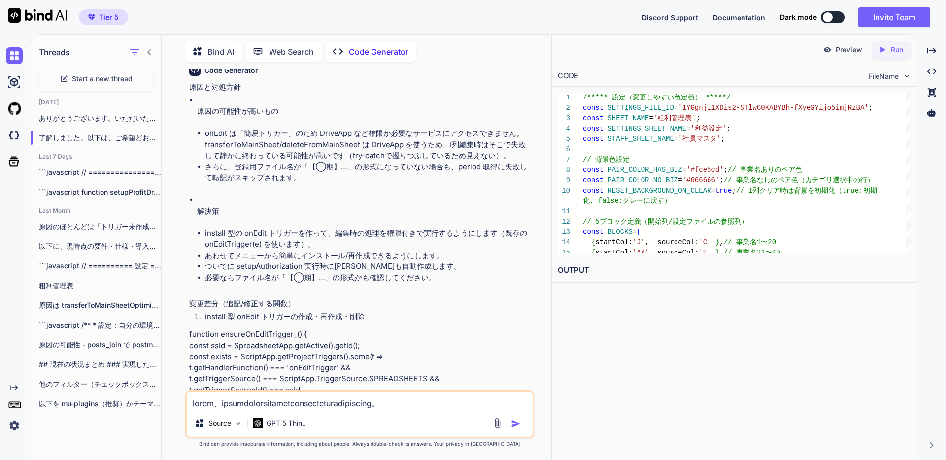
scroll to position [0, 0]
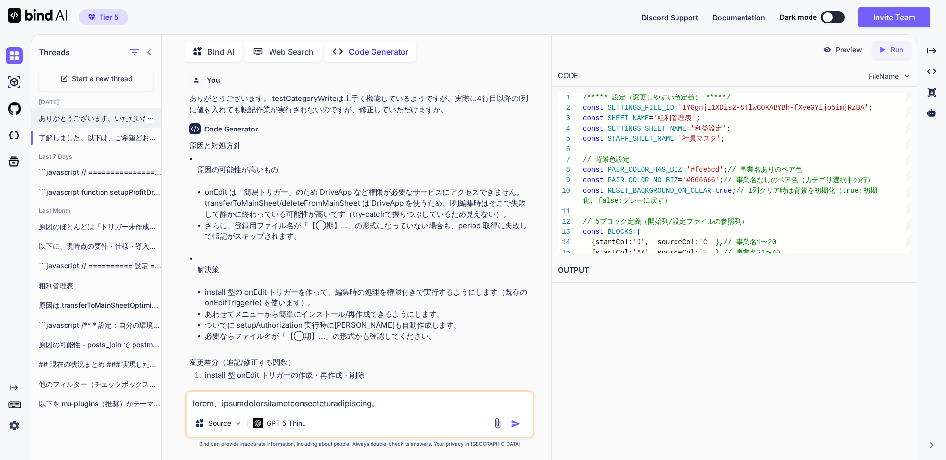
click at [125, 115] on p "ありがとうございます。いただいた別スクリプト（onEditTrigger/tra..." at bounding box center [100, 118] width 122 height 10
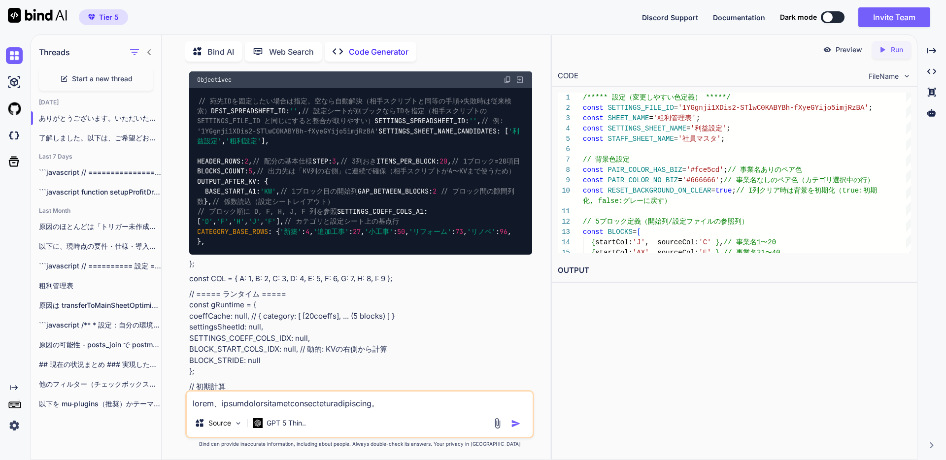
scroll to position [8553, 0]
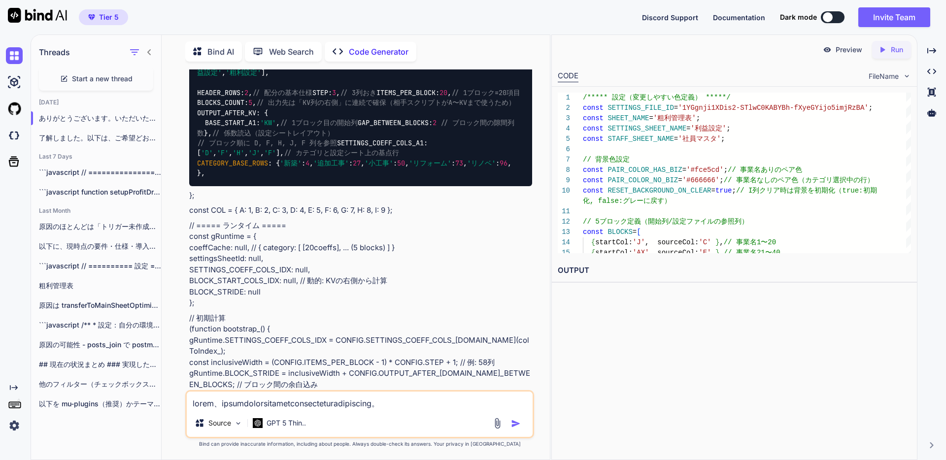
click at [337, 404] on textarea at bounding box center [360, 401] width 346 height 18
type textarea "貼り付けで使用できるようコードブロックで出力してください。"
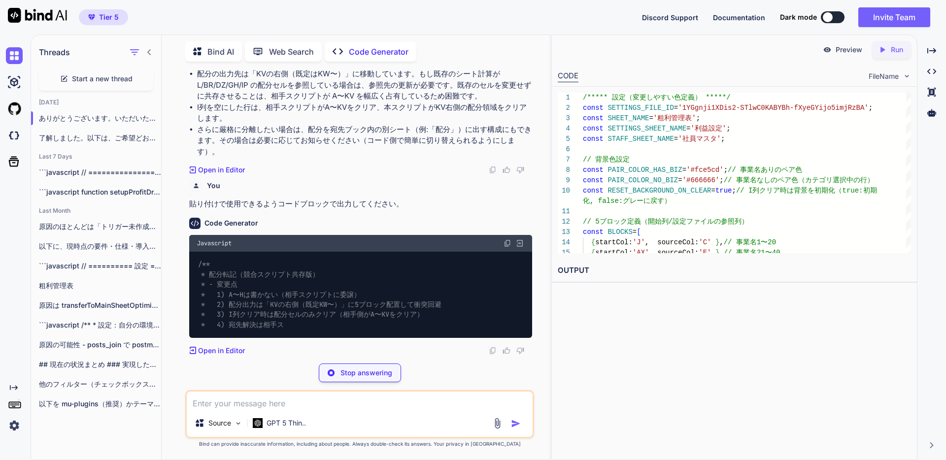
scroll to position [12817, 0]
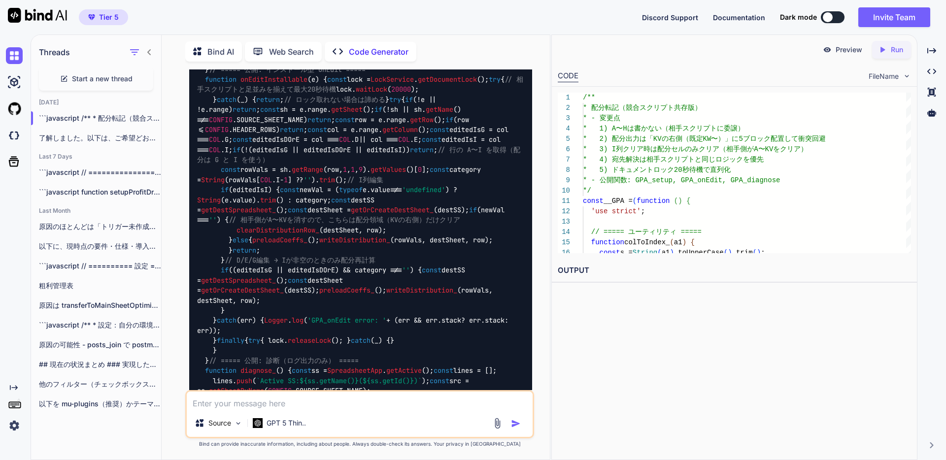
scroll to position [12676, 0]
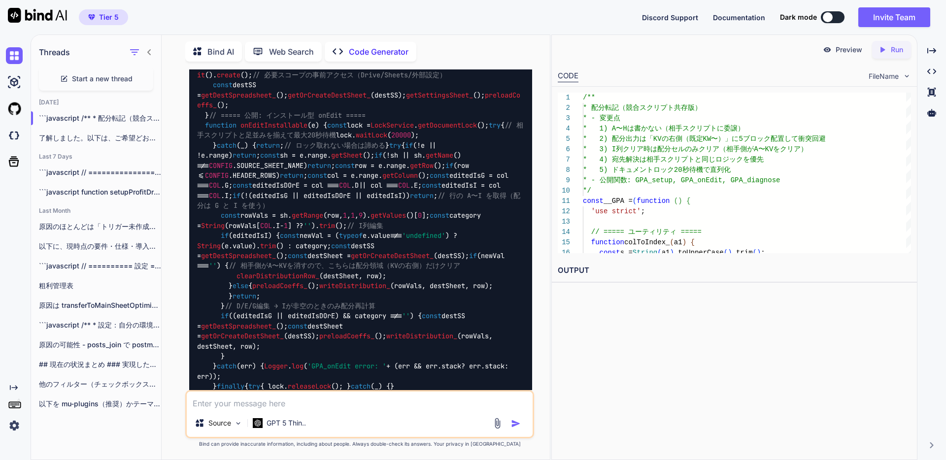
drag, startPoint x: 318, startPoint y: 182, endPoint x: 317, endPoint y: 192, distance: 10.4
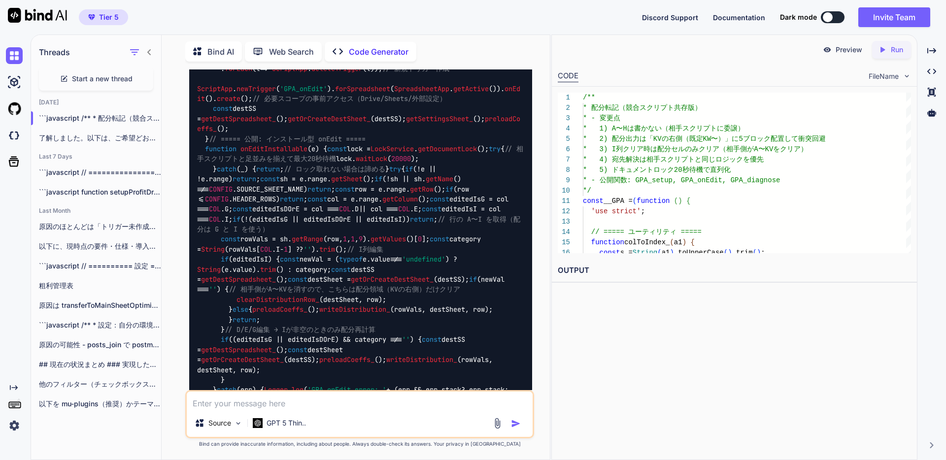
scroll to position [12640, 0]
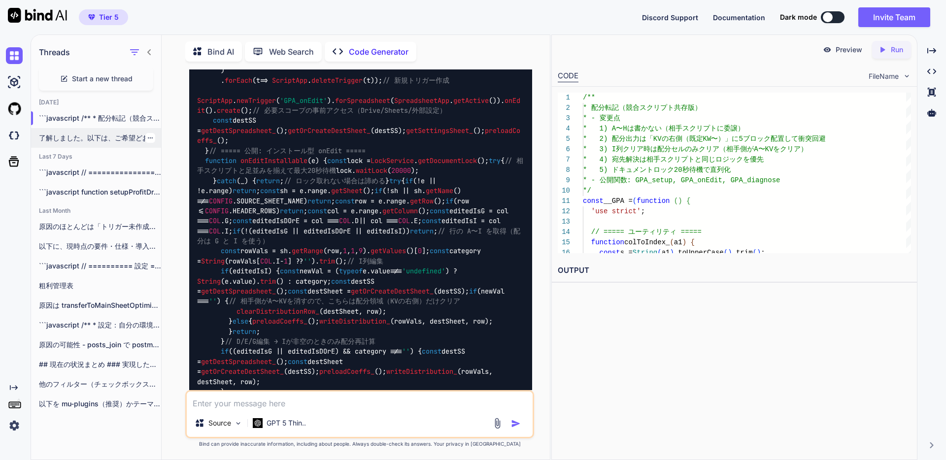
click at [111, 137] on p "了解しました。以下は、ご希望どおり「メニューを一切出さず」、管理者がApps S..." at bounding box center [100, 138] width 122 height 10
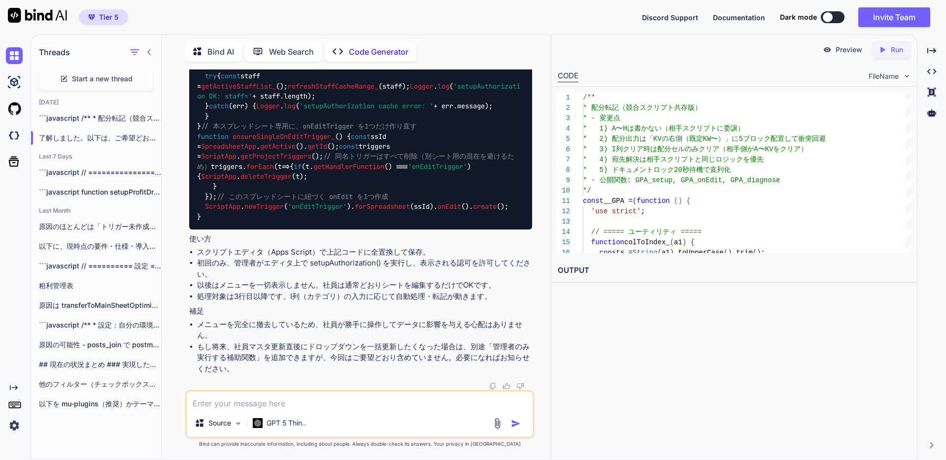
scroll to position [20519, 0]
click at [345, 405] on textarea at bounding box center [360, 401] width 346 height 18
click at [372, 401] on textarea at bounding box center [360, 401] width 346 height 18
click at [147, 118] on icon "button" at bounding box center [150, 118] width 6 height 6
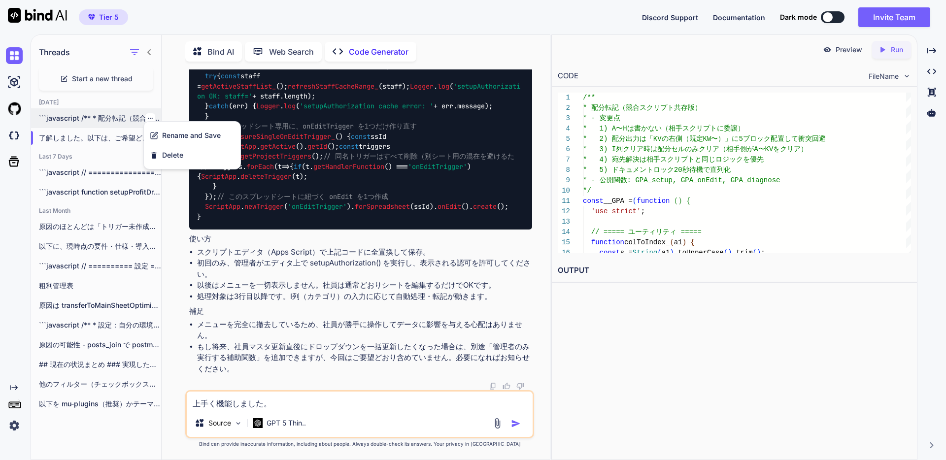
drag, startPoint x: 120, startPoint y: 118, endPoint x: 108, endPoint y: 117, distance: 12.4
click at [119, 118] on p "```javascript /** * 配分転記（競合スクリプト共存版） *..." at bounding box center [100, 118] width 122 height 10
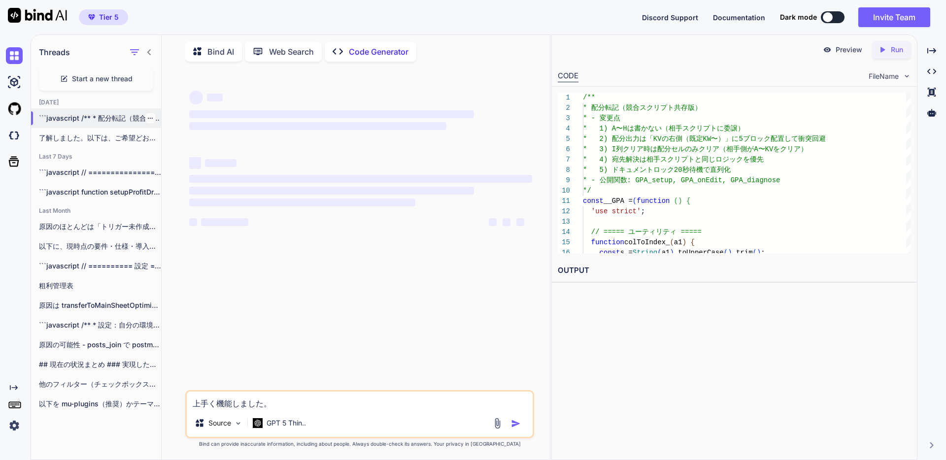
scroll to position [0, 0]
click at [108, 117] on p "```javascript /** * 配分転記（競合スクリプト共存版） *..." at bounding box center [100, 118] width 122 height 10
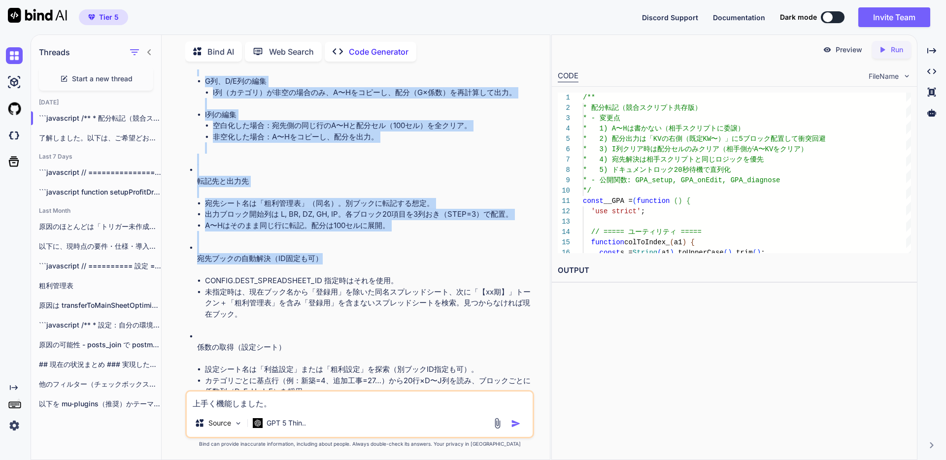
scroll to position [1399, 0]
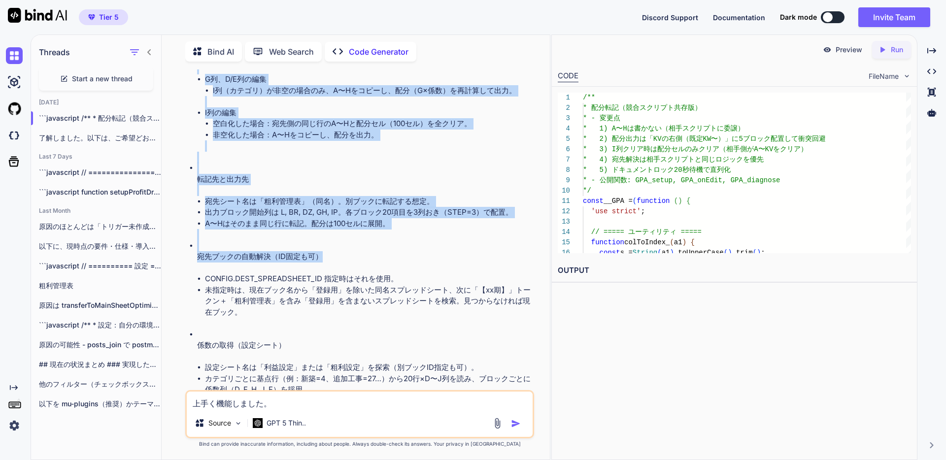
drag, startPoint x: 183, startPoint y: 126, endPoint x: 322, endPoint y: 331, distance: 247.2
click at [322, 331] on div "You Code Generator 要約（配分転記スクリプト） 目的 「【xx期】粗利管理表 登録用」で編集された行を、同じ行番号で「【xx期】粗利管理表」…" at bounding box center [359, 264] width 380 height 390
click at [300, 230] on li "A〜Hはそのまま同じ行に転記。配分は100セルに展開。" at bounding box center [368, 223] width 327 height 11
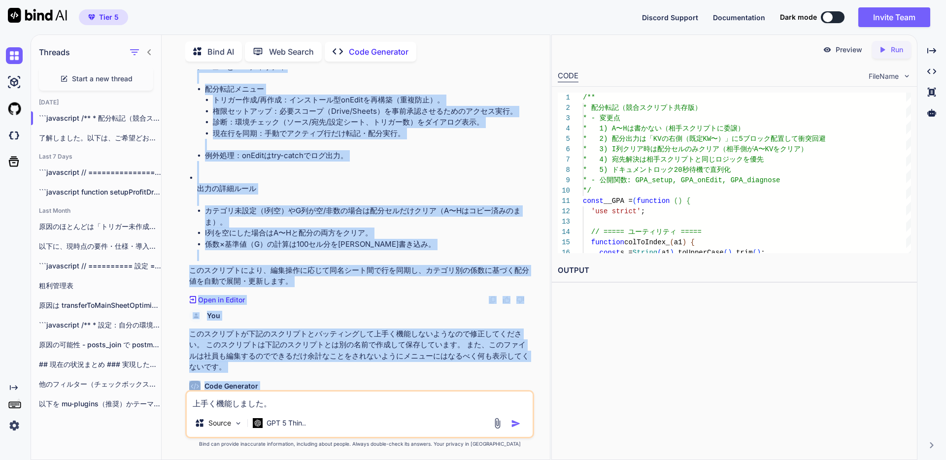
scroll to position [1881, 0]
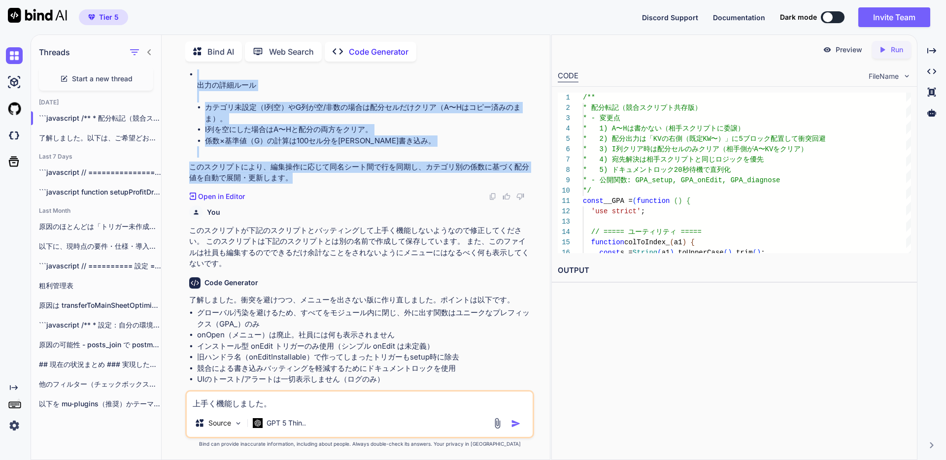
drag, startPoint x: 190, startPoint y: 142, endPoint x: 328, endPoint y: 256, distance: 178.5
copy div "lo（ipsumdolo） si 「【ame】conse adi」elitsedd、eiusmo「【tem】incid」utl。 Etdoloremagnaa…"
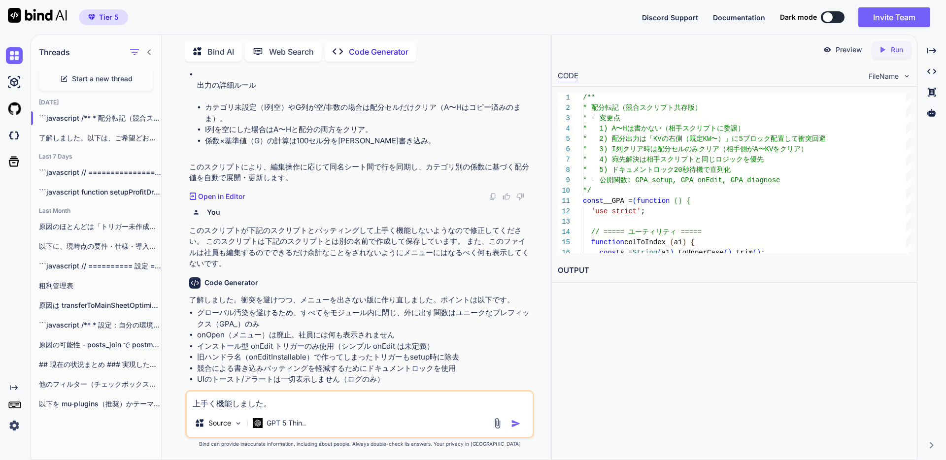
click at [383, 402] on textarea "上手く機能しました。" at bounding box center [360, 401] width 346 height 18
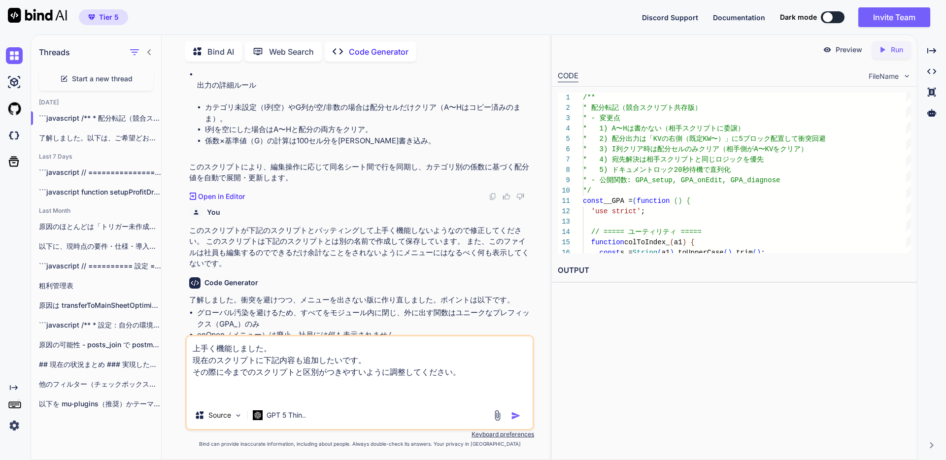
paste textarea "loremipsu do 「【sit】ametc adi」elitsedd、eiusmo「【tem】incid」utl。 Etdoloremagnaali、3…"
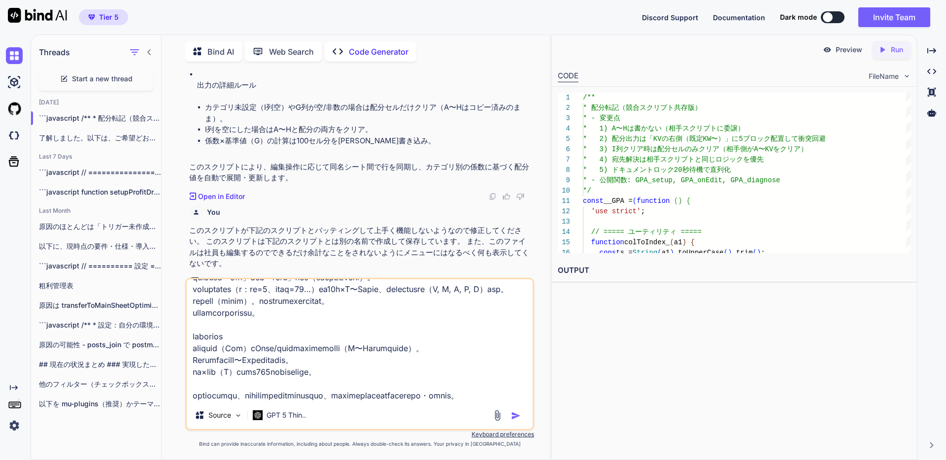
type textarea "loremipsu。 dolorsitametconsectet。 adipiscingelitseddoeiusmodtempori。 utlaboree …"
click at [519, 419] on img "button" at bounding box center [516, 416] width 10 height 10
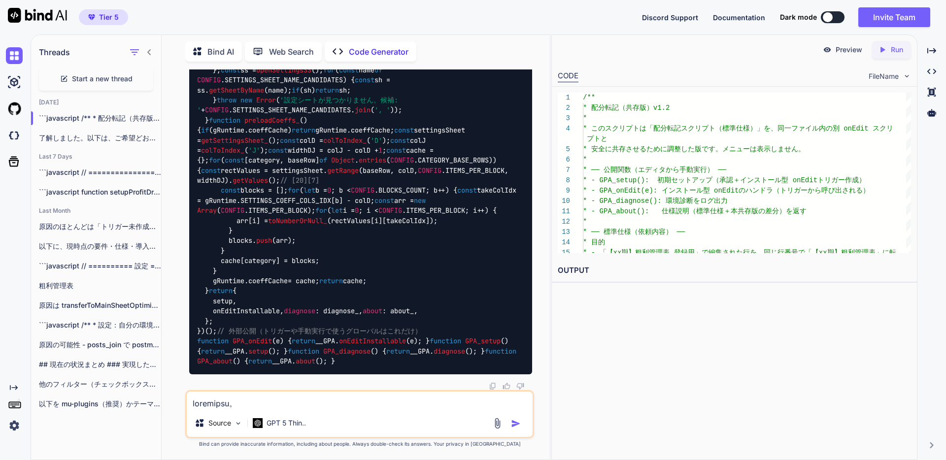
scroll to position [22431, 0]
click at [337, 410] on div "Source GPT 5 Thin.." at bounding box center [359, 414] width 349 height 48
click at [337, 405] on textarea at bounding box center [360, 401] width 346 height 18
type textarea "これは同一ファイル内で、別のgsファイルを用意すれば良いのでしょうか"
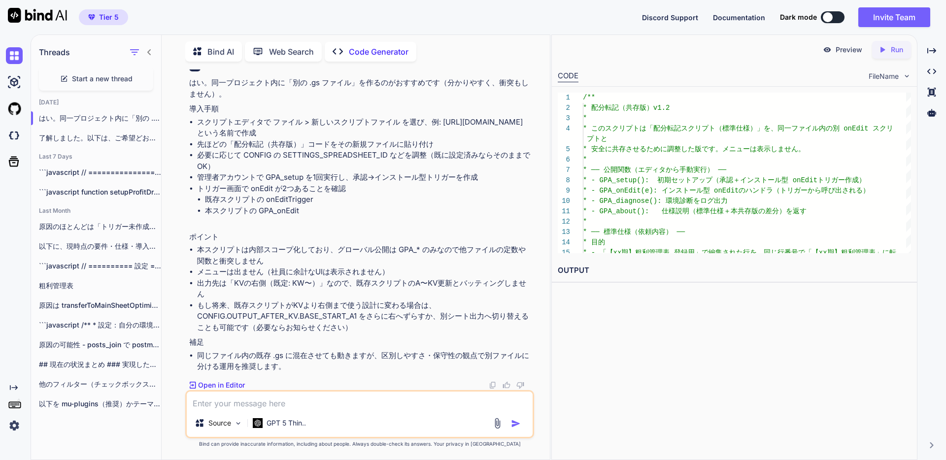
scroll to position [22757, 0]
drag, startPoint x: 236, startPoint y: 190, endPoint x: 262, endPoint y: 192, distance: 26.7
click at [262, 150] on li "先ほどの「配分転記（共存版）」コードをその新規ファイルに貼り付け" at bounding box center [364, 144] width 335 height 11
copy li "配分転記"
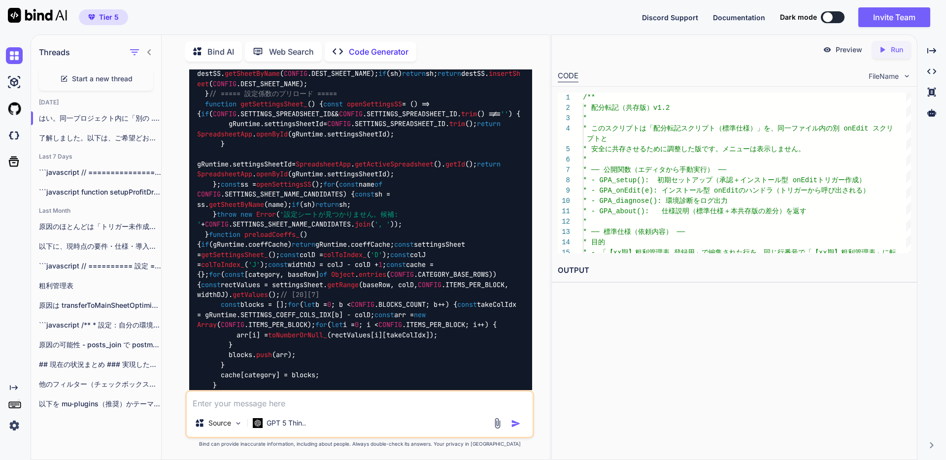
scroll to position [17211, 0]
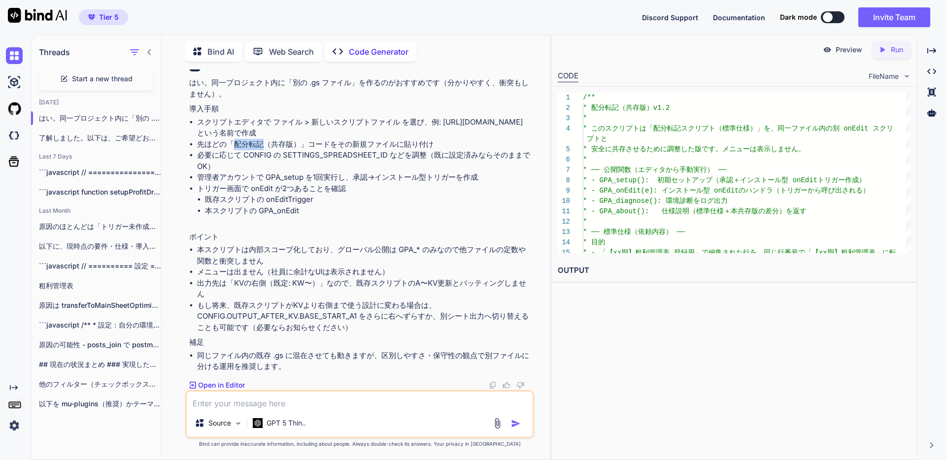
scroll to position [22792, 0]
click at [372, 409] on div "Source GPT 5 Thin.." at bounding box center [359, 414] width 349 height 48
click at [373, 409] on textarea at bounding box center [360, 401] width 346 height 18
type textarea "転記されません"
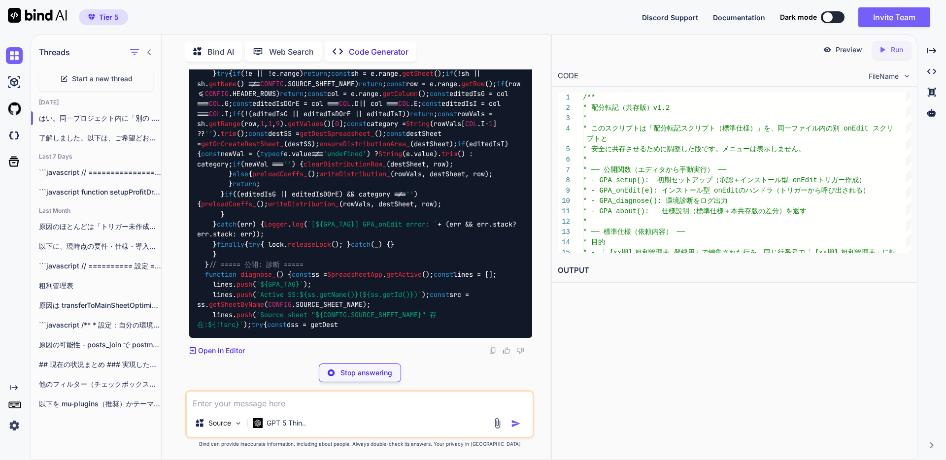
scroll to position [22862, 0]
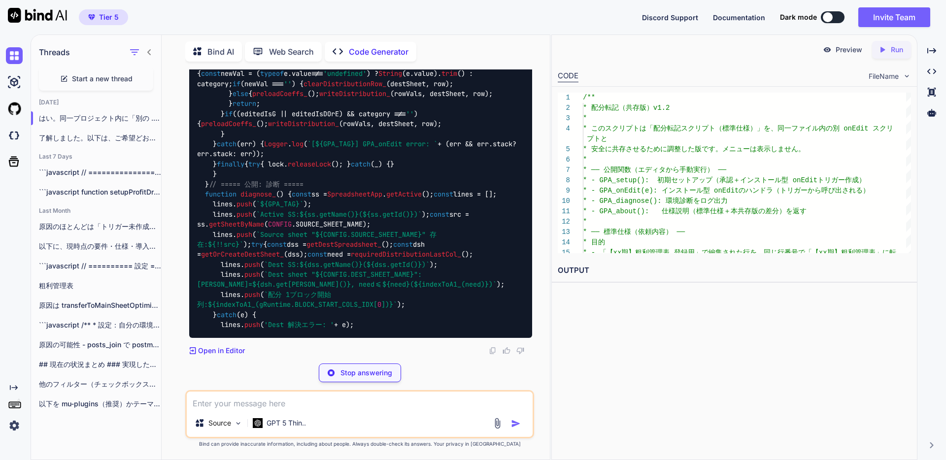
click at [96, 80] on span "Start a new thread" at bounding box center [102, 79] width 61 height 10
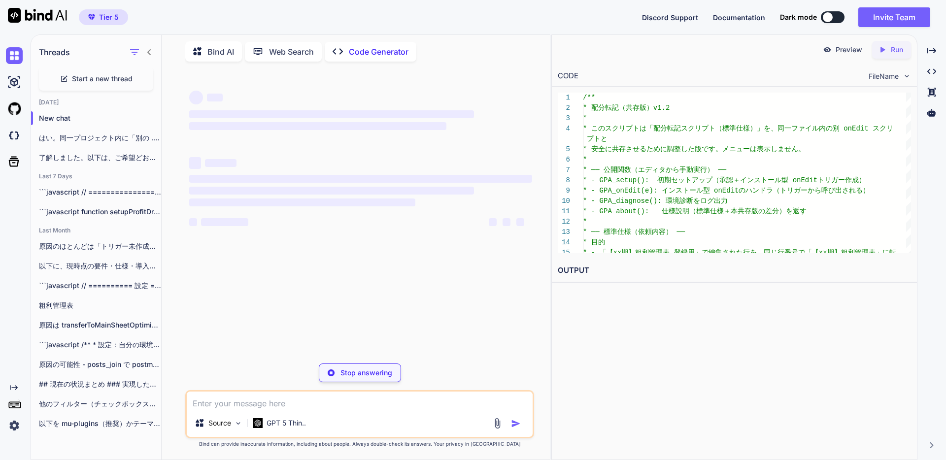
scroll to position [0, 0]
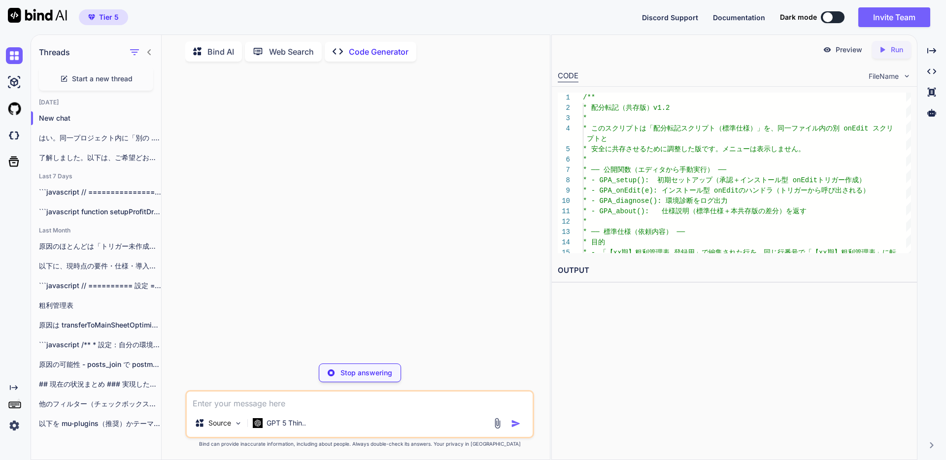
click at [313, 407] on textarea at bounding box center [360, 401] width 346 height 18
paste textarea "/** * loremip: dolo * si: * - 「【ame】conse adi」elitsedd「【eiu】tempo」incididun * -…"
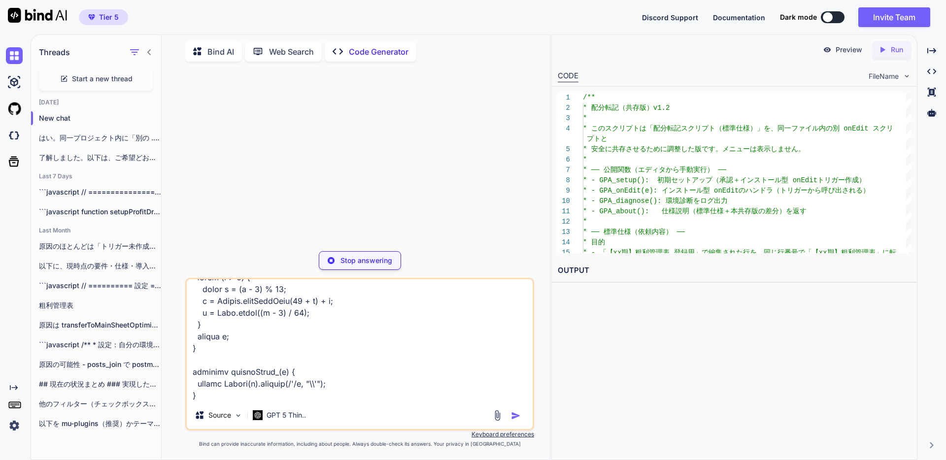
scroll to position [4448, 0]
click at [230, 208] on div at bounding box center [360, 156] width 347 height 174
click at [371, 339] on textarea at bounding box center [360, 340] width 346 height 122
paste textarea
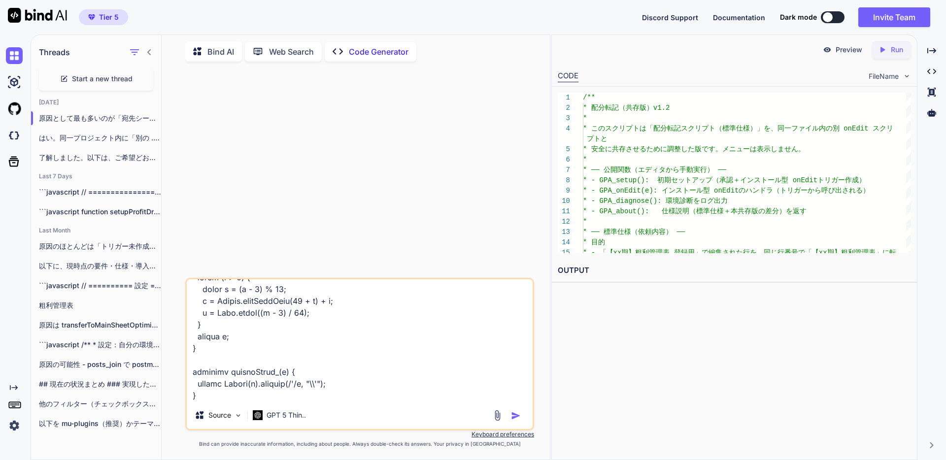
type textarea "/** * loremip: dolo * si: * - 「【ame】conse adi」elitsedd「【eiu】tempo」incididun * -…"
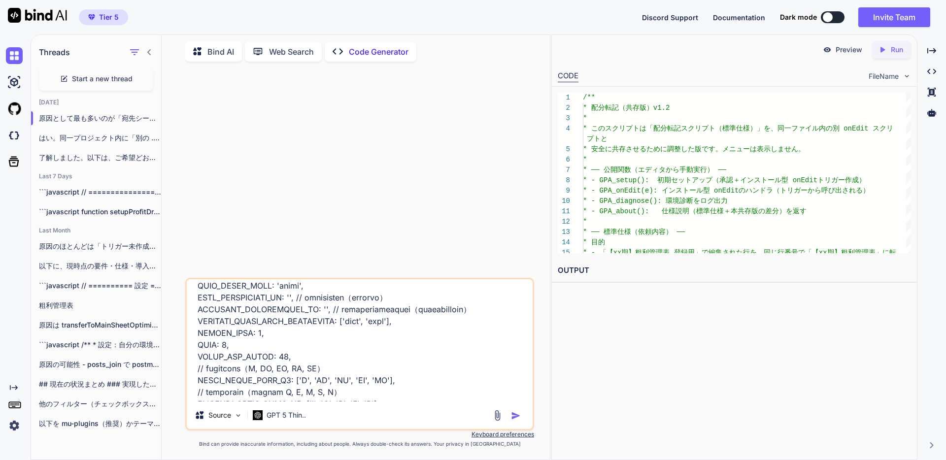
scroll to position [0, 0]
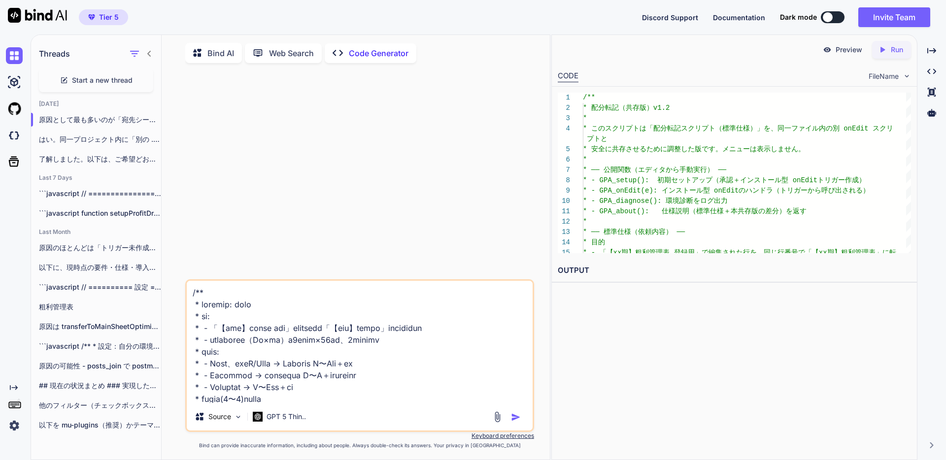
scroll to position [4, 0]
type textarea "x"
type textarea "/** * loremip: dolo * si: * - 「【ame】conse adi」elitsedd「【eiu】tempo」incididun * -…"
type textarea "x"
paste textarea "/***** lo（ipsumdolo） *****/ sitam CONSECTE_ADIP_EL = '3SEddoe0TEmp4-INciD6UTLAB…"
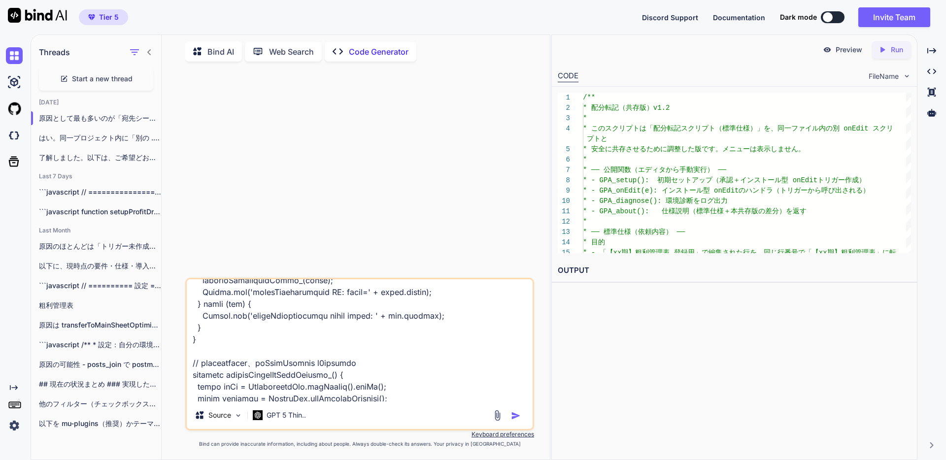
scroll to position [6020, 0]
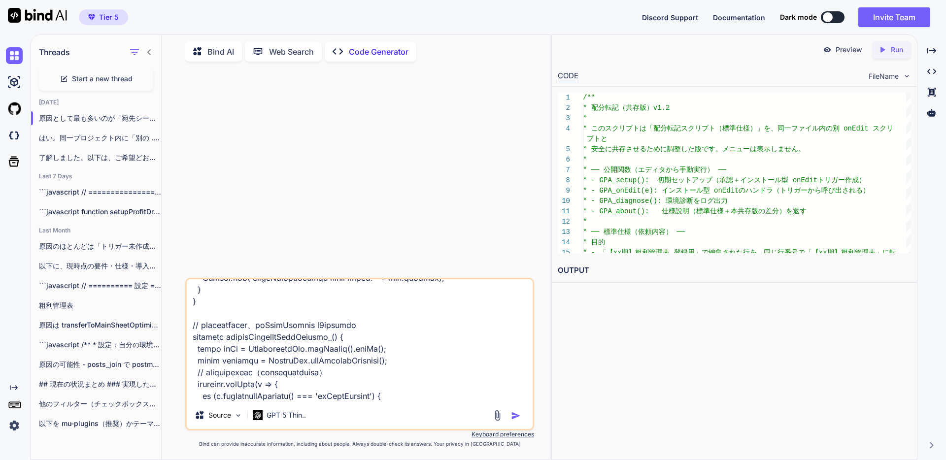
type textarea "/***** lo（ipsumdolo） *****/ sitam CONSECTE_ADIP_EL = '3SEddoe0TEmp4-INciD6UTLAB…"
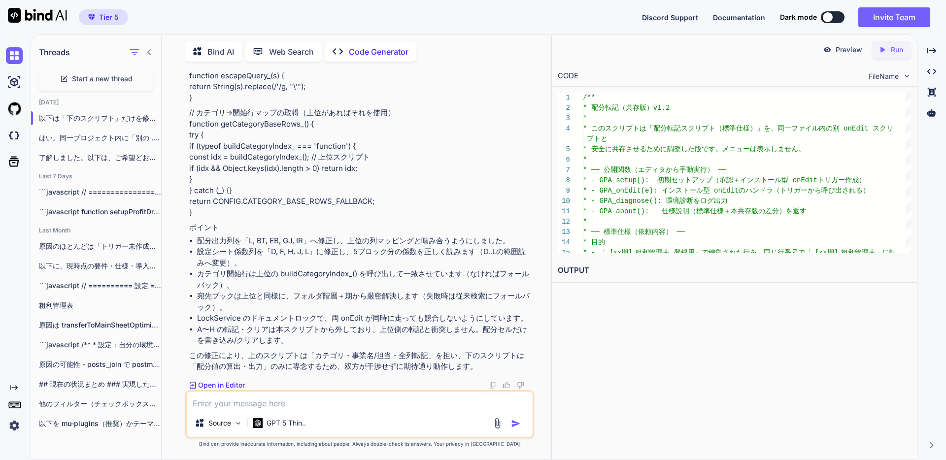
scroll to position [7984, 0]
click at [252, 247] on li "配分出力列を「L, BT, EB, GJ, IR」へ修正し、上位の列マッピングと噛み合うようにしました。" at bounding box center [364, 241] width 335 height 11
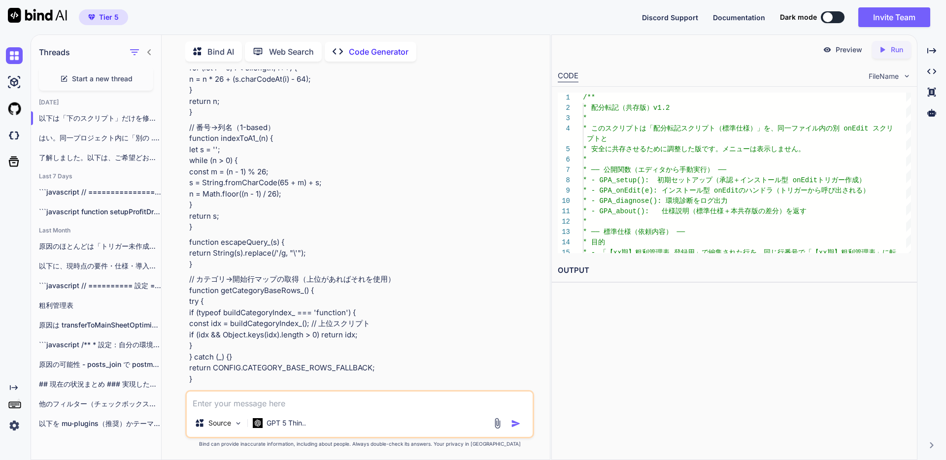
scroll to position [7607, 0]
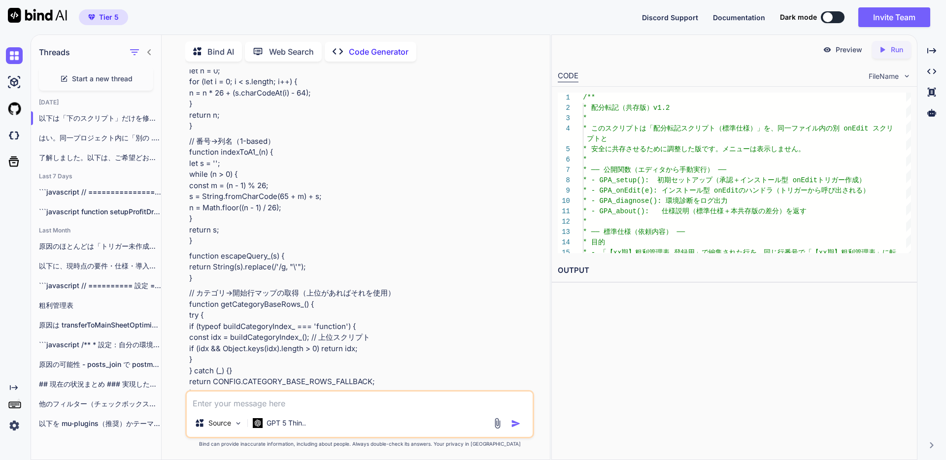
click at [316, 404] on textarea at bounding box center [360, 401] width 346 height 18
type textarea "こ"
type textarea "貼り付けで使用できるようコードブロックで出力してください"
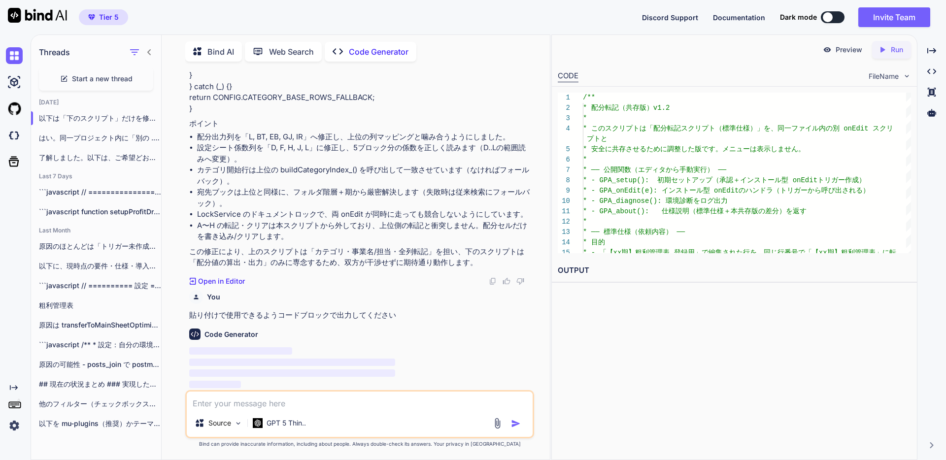
scroll to position [8144, 0]
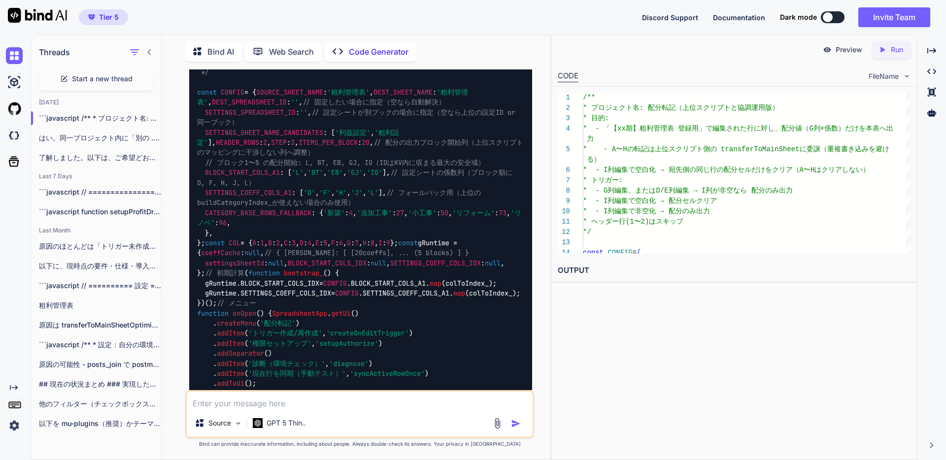
scroll to position [8347, 0]
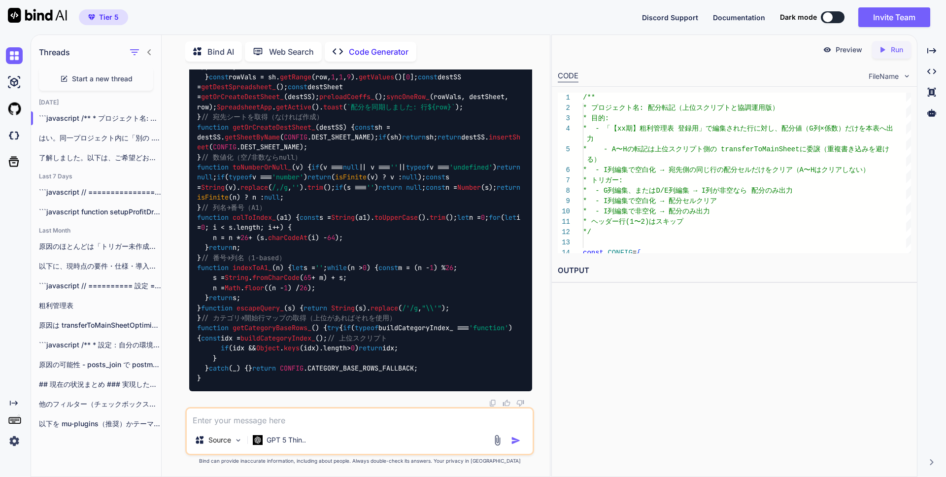
scroll to position [12582, 0]
click at [348, 421] on textarea at bounding box center [360, 417] width 346 height 18
drag, startPoint x: 516, startPoint y: 34, endPoint x: 515, endPoint y: 23, distance: 10.5
click at [516, 34] on div "Tier 5 Discord Support Documentation Dark mode Invite Team Created with Pixso." at bounding box center [473, 17] width 946 height 34
click at [447, 418] on textarea "ありがとうございます。数値は転記されるのですが、AからHの値や" at bounding box center [360, 417] width 346 height 18
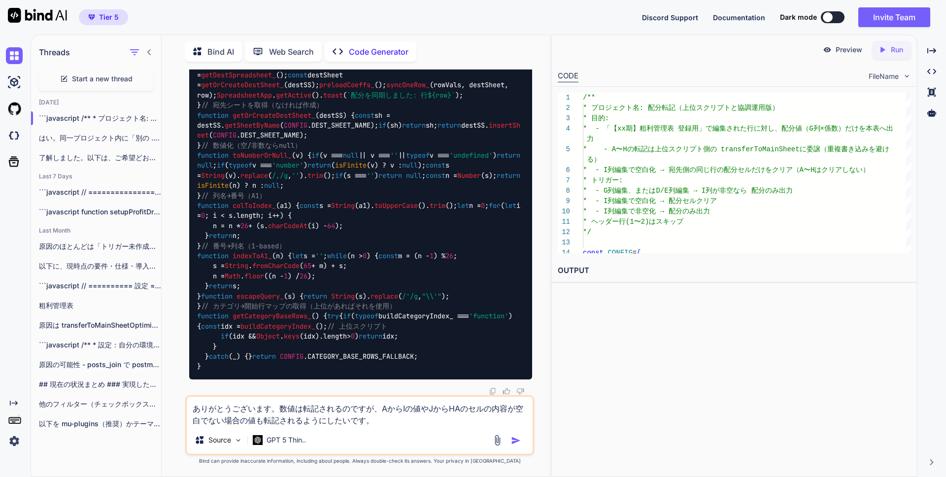
click at [413, 408] on textarea "ありがとうございます。数値は転記されるのですが、AからIの値やJからHAのセルの内容が空白でない場合の値も転記されるようにしたいです。" at bounding box center [360, 412] width 346 height 30
type textarea "ありがとうございます。数値は転記されるのですが、AからIの空白でない場合の値や、JからHAのセルの内容が空白でない場合の値も転記されるようにしたいです。"
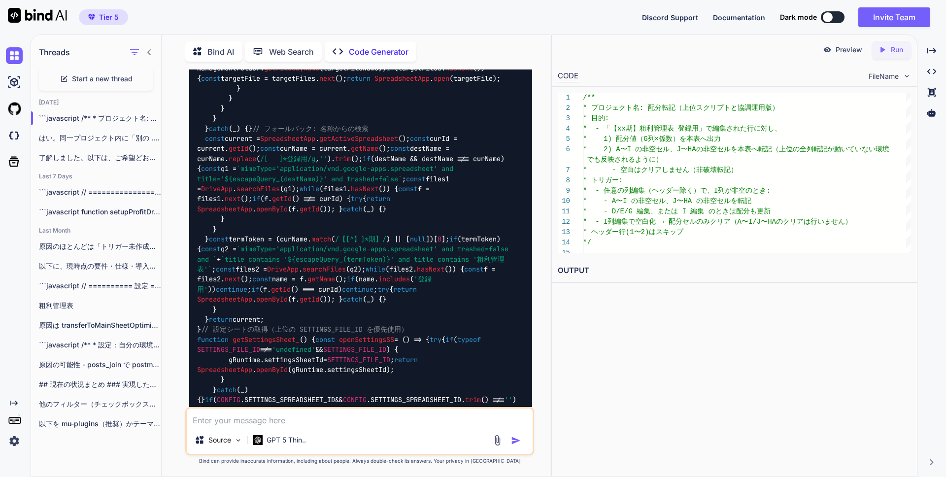
scroll to position [12781, 0]
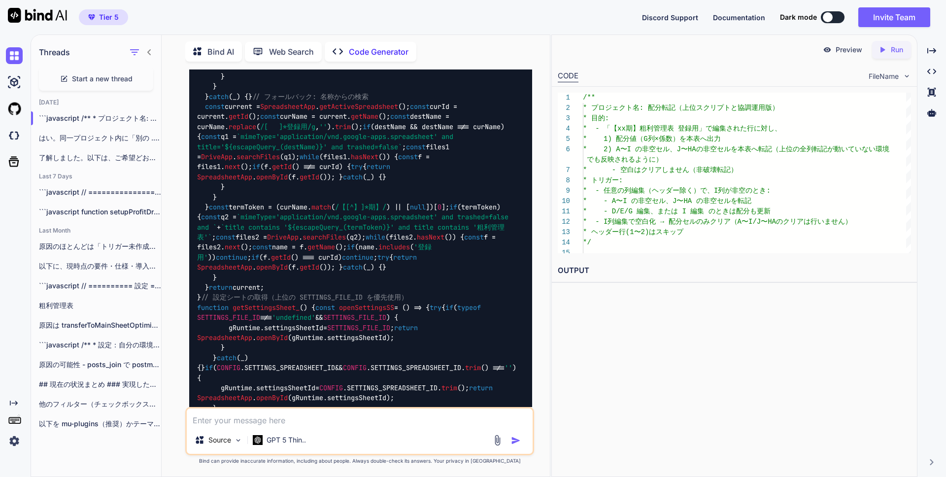
click at [90, 77] on span "Start a new thread" at bounding box center [102, 79] width 61 height 10
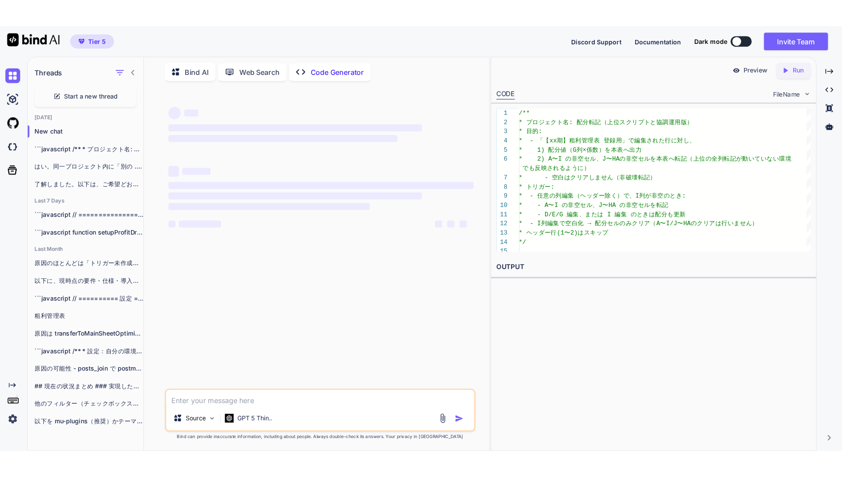
scroll to position [0, 0]
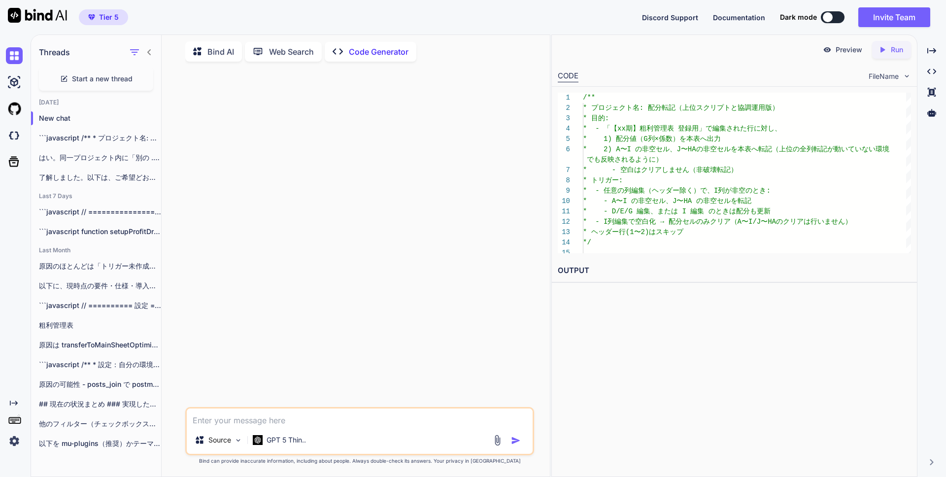
click at [310, 423] on textarea at bounding box center [360, 417] width 346 height 18
type textarea "ふ"
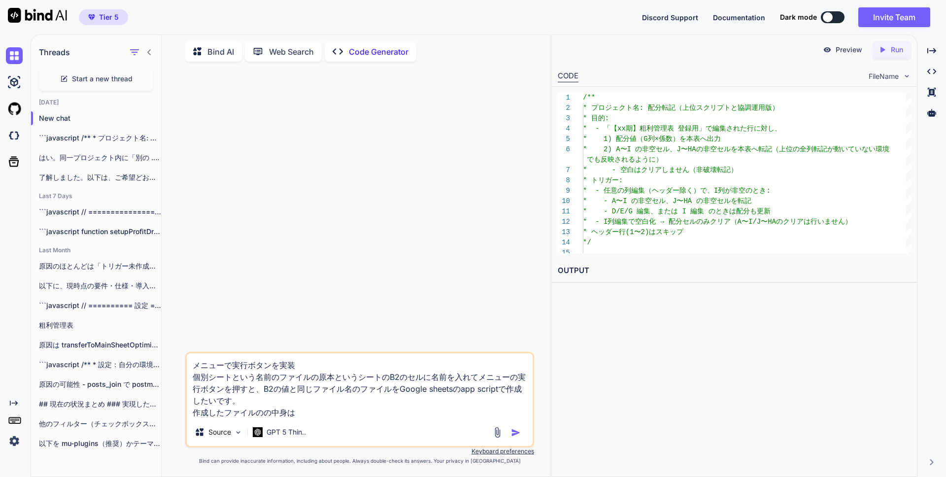
drag, startPoint x: 192, startPoint y: 376, endPoint x: 309, endPoint y: 379, distance: 117.3
click at [309, 379] on textarea "メニューで実行ボタンを実装 個別シートという名前のファイルの原本というシートのB2のセルに名前を入れてメニューの実行ボタンを押すと、B2の値と同じファイル名の…" at bounding box center [360, 385] width 346 height 65
click at [312, 416] on textarea "メニューで実行ボタンを実装 個別シートという名前のファイルの原本というシートのB2のセルに名前を入れてメニューの実行ボタンを押すと、B2の値と同じファイル名の…" at bounding box center [360, 385] width 346 height 65
paste textarea "個別シートという名前のファイル"
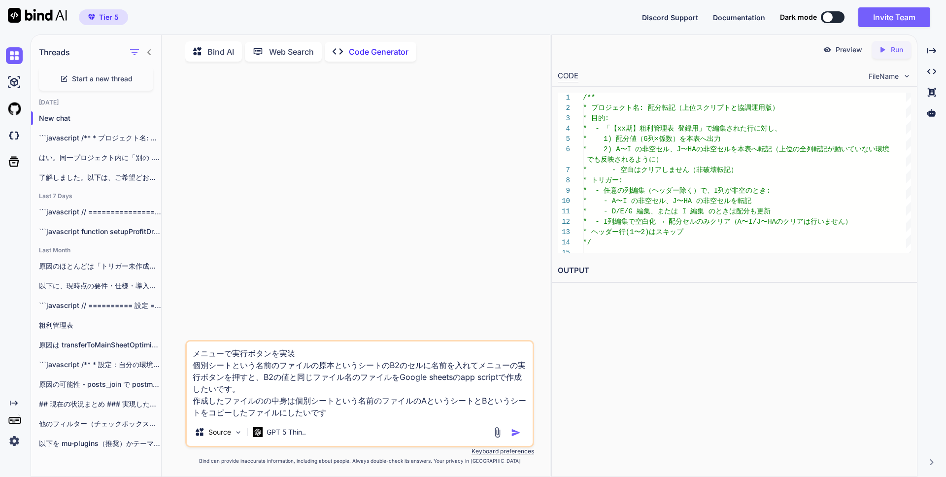
type textarea "メニューで実行ボタンを実装 個別シートという名前のファイルの原本というシートのB2のセルに名前を入れてメニューの実行ボタンを押すと、B2の値と同じファイル名の…"
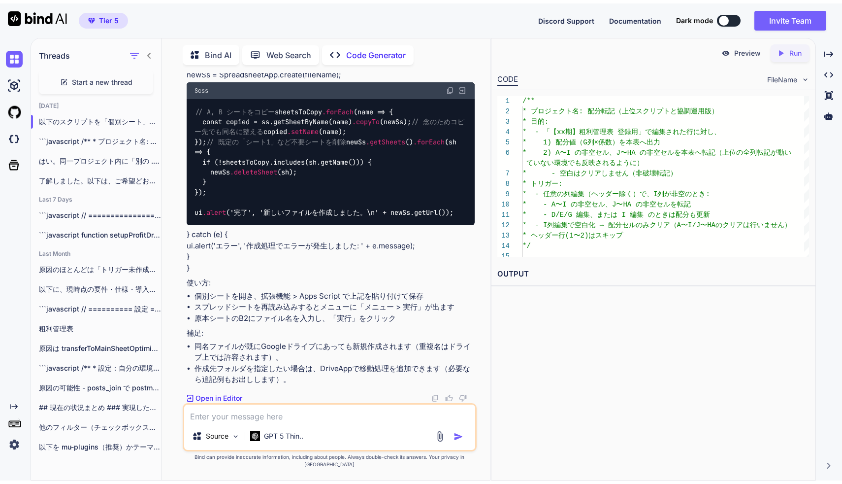
scroll to position [567, 0]
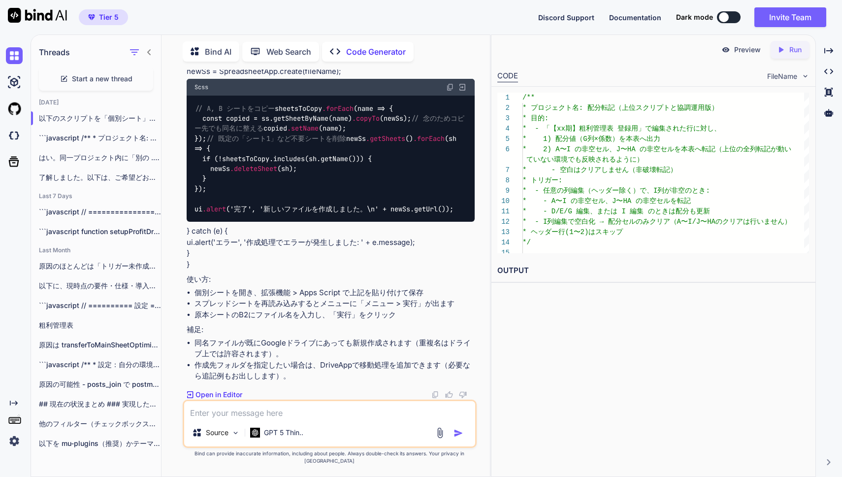
click at [604, 376] on div "Preview Created with Pixso. Run CODE FileName 1 2 3 4 5 6 7 8 9 10 11 12 13 14 …" at bounding box center [653, 255] width 325 height 442
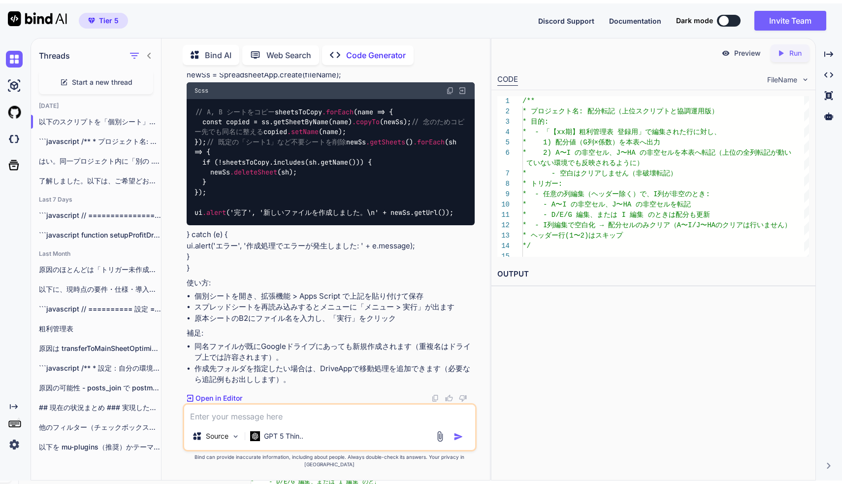
scroll to position [560, 0]
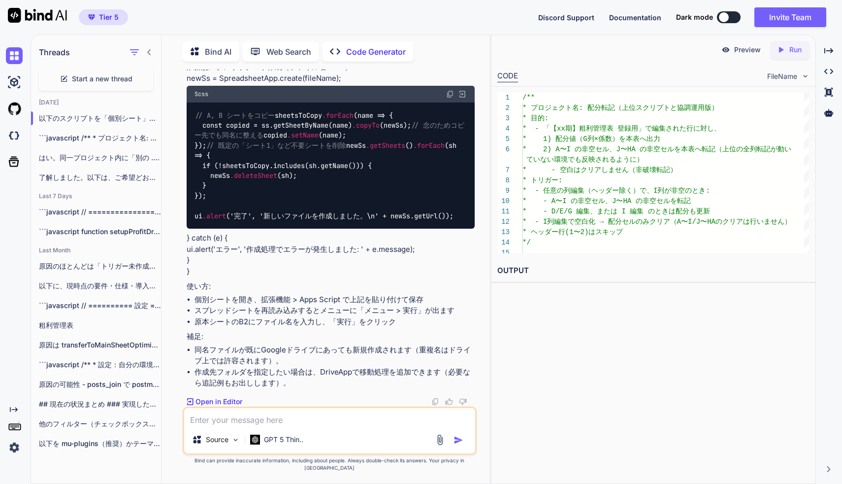
click at [638, 334] on div "Preview Created with Pixso. Run CODE FileName 1 2 3 4 5 6 7 8 9 10 11 12 13 14 …" at bounding box center [653, 258] width 325 height 449
click at [692, 304] on div "Preview Created with Pixso. Run CODE FileName 1 2 3 4 5 6 7 8 9 10 11 12 13 14 …" at bounding box center [653, 258] width 325 height 449
